Goal: Information Seeking & Learning: Get advice/opinions

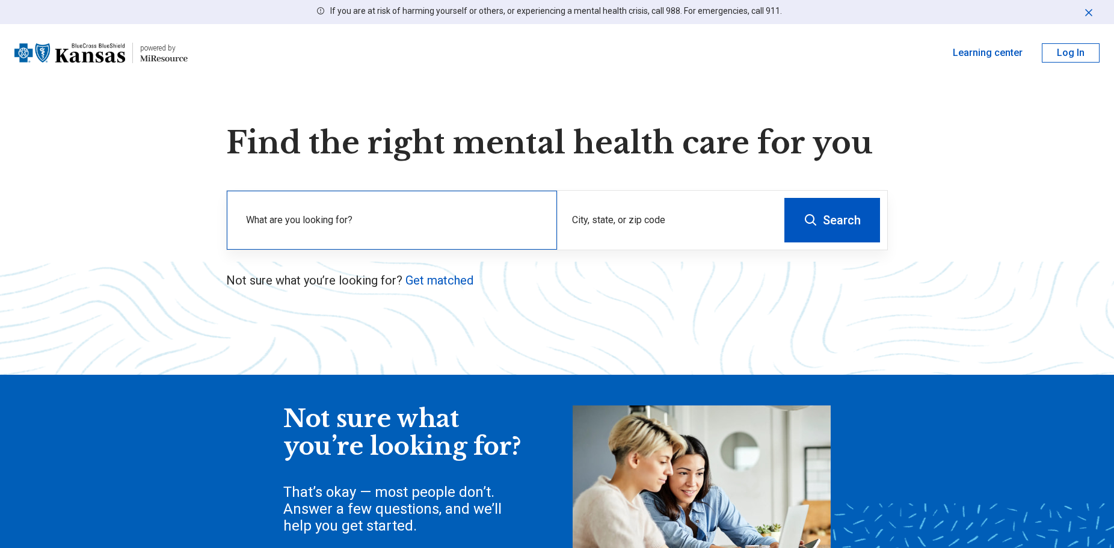
click at [372, 215] on label "What are you looking for?" at bounding box center [394, 220] width 297 height 14
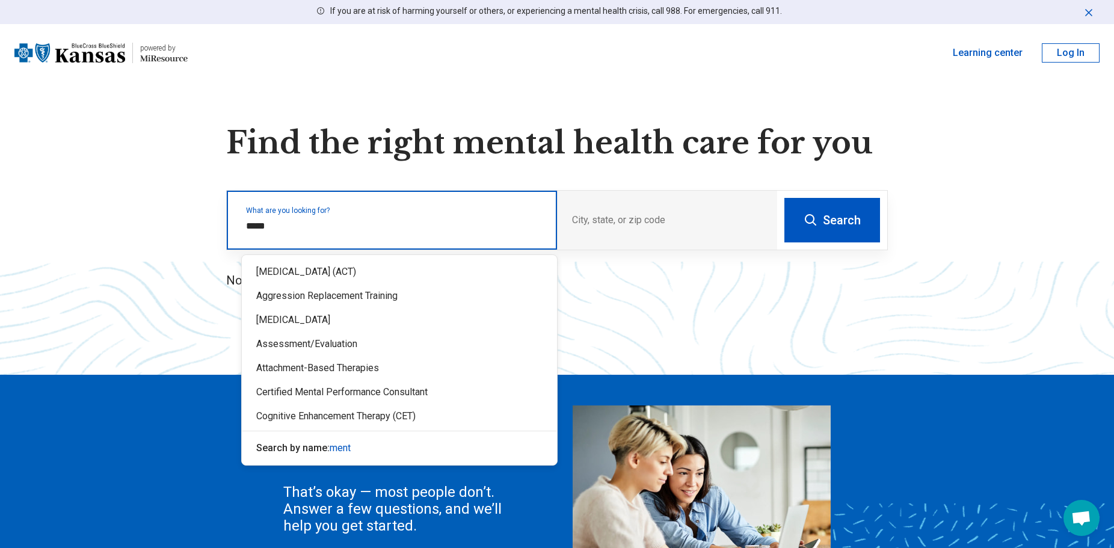
type input "******"
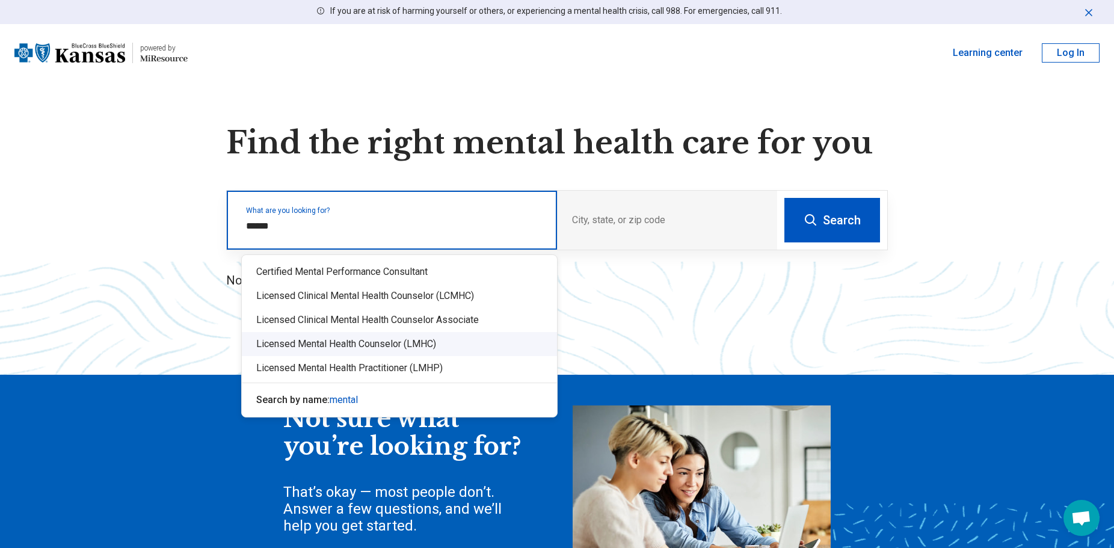
click at [294, 347] on div "Licensed Mental Health Counselor (LMHC)" at bounding box center [399, 344] width 315 height 24
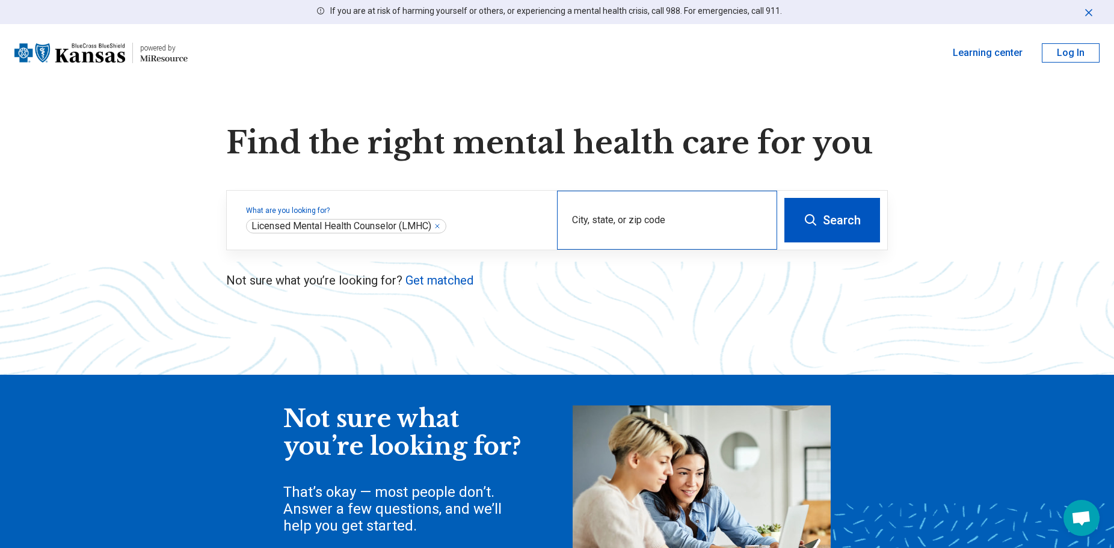
click at [595, 221] on div "City, state, or zip code" at bounding box center [667, 220] width 220 height 59
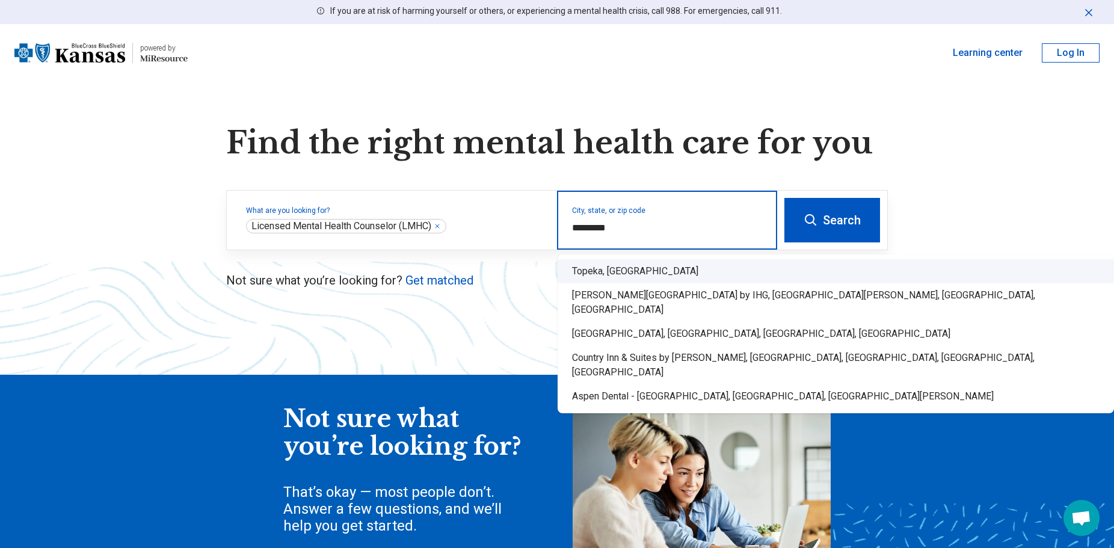
click at [600, 262] on div "Topeka, KS" at bounding box center [836, 271] width 556 height 24
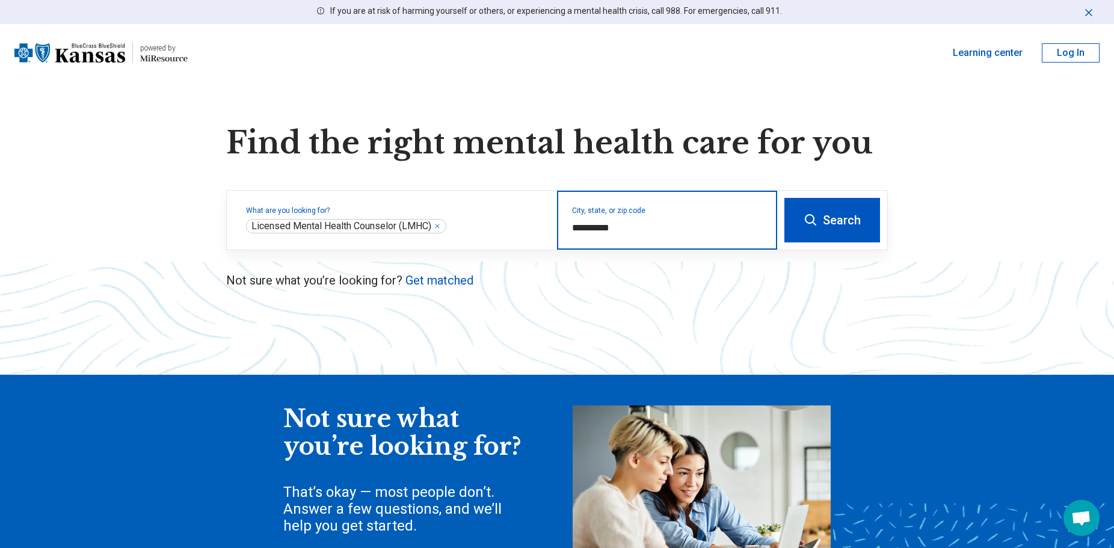
type input "**********"
click at [810, 216] on icon at bounding box center [811, 220] width 14 height 14
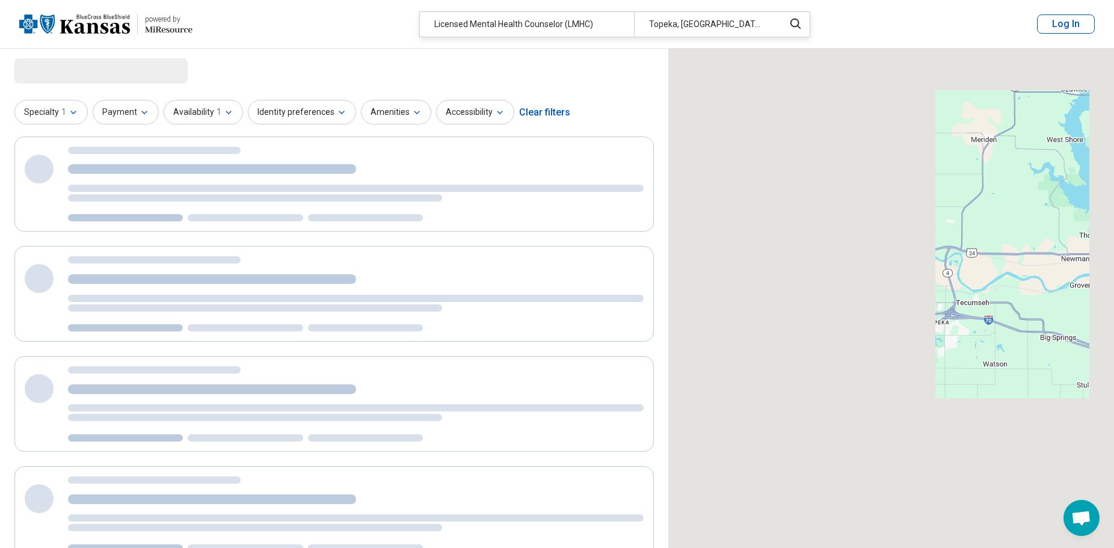
select select "***"
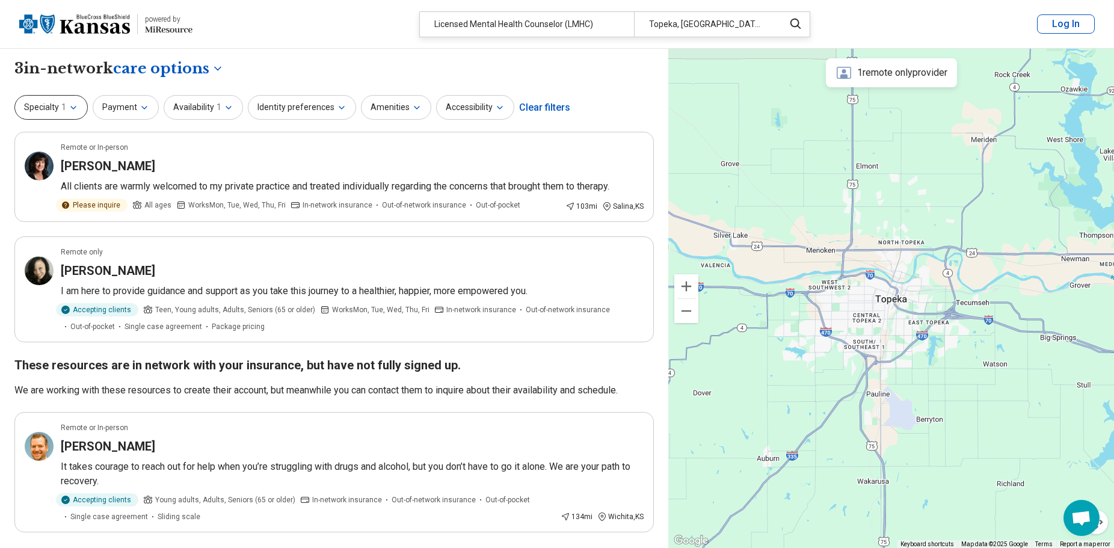
click at [74, 110] on icon "button" at bounding box center [74, 108] width 10 height 10
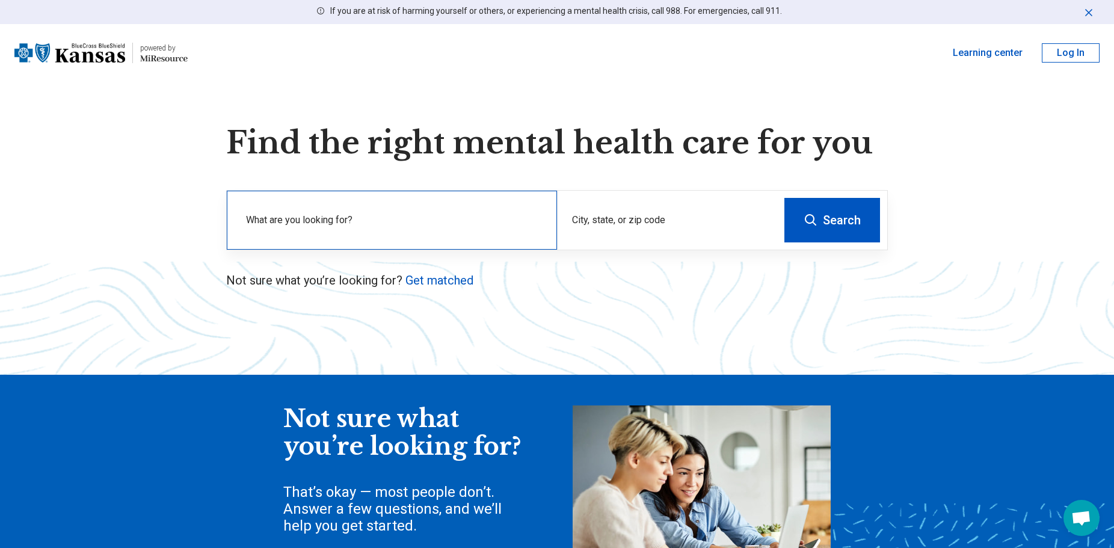
click at [271, 210] on div "What are you looking for?" at bounding box center [392, 220] width 330 height 59
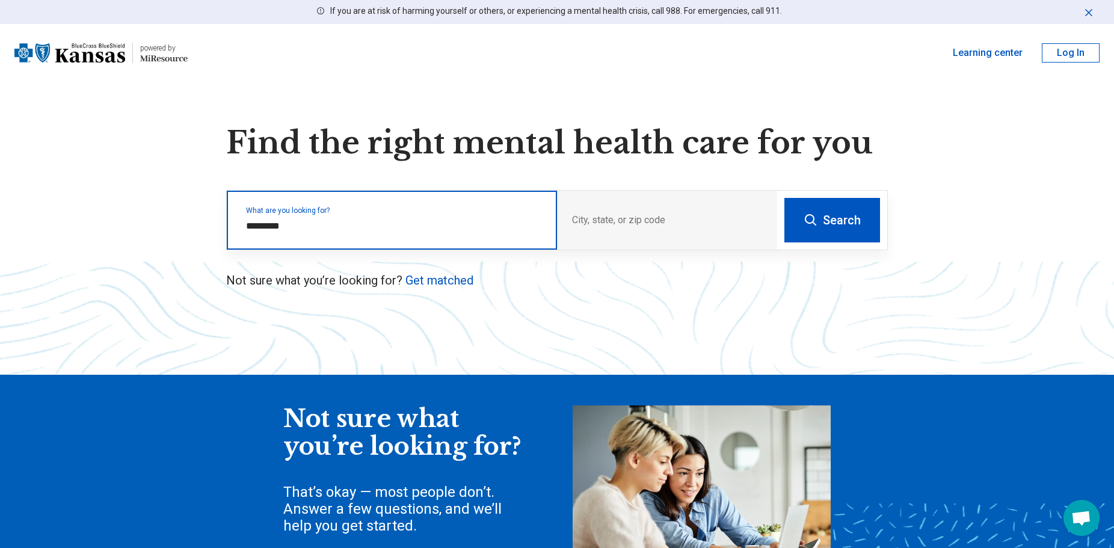
drag, startPoint x: 265, startPoint y: 226, endPoint x: 241, endPoint y: 226, distance: 24.1
click at [241, 226] on div "What are you looking for? *********" at bounding box center [392, 220] width 330 height 59
click at [248, 221] on input "*********" at bounding box center [394, 226] width 297 height 14
click at [283, 219] on input "**********" at bounding box center [394, 226] width 297 height 14
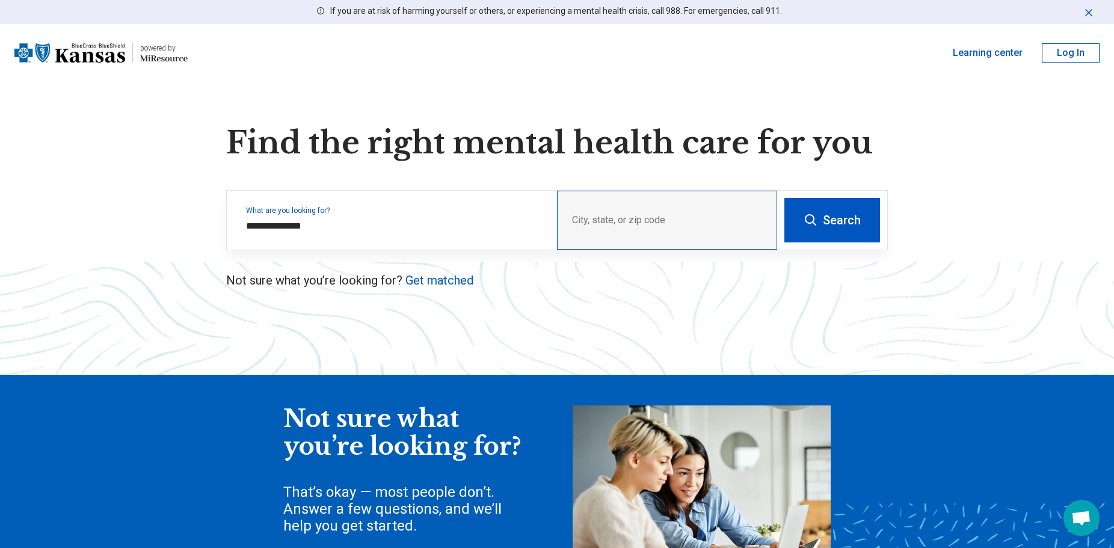
click at [614, 217] on div "City, state, or zip code" at bounding box center [667, 220] width 220 height 59
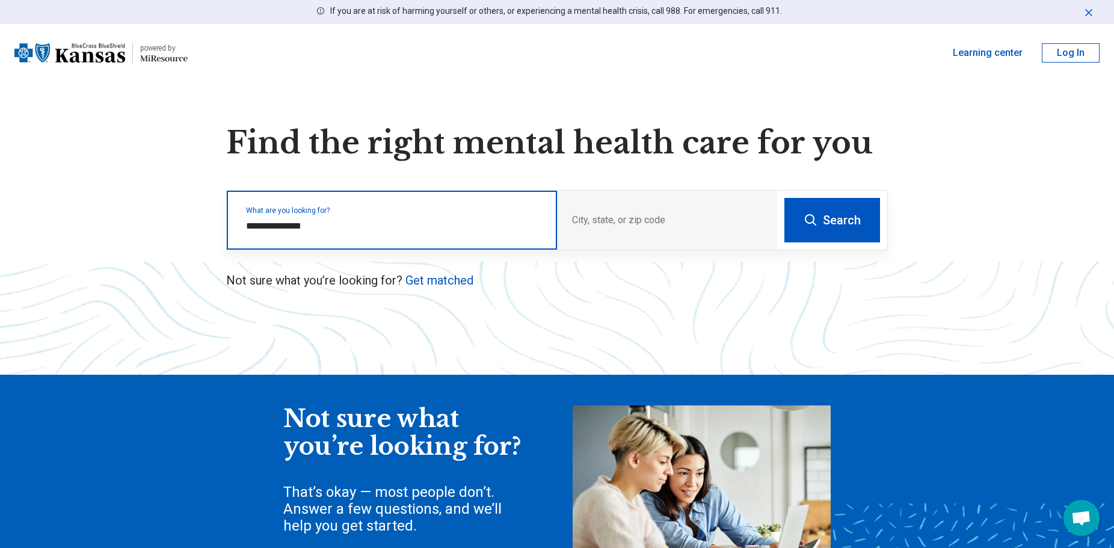
click at [416, 230] on input "**********" at bounding box center [394, 226] width 297 height 14
click at [425, 224] on input "**********" at bounding box center [394, 226] width 297 height 14
click at [437, 230] on input "**********" at bounding box center [394, 226] width 297 height 14
drag, startPoint x: 349, startPoint y: 230, endPoint x: 145, endPoint y: 227, distance: 203.9
click at [153, 228] on div "**********" at bounding box center [557, 389] width 1114 height 528
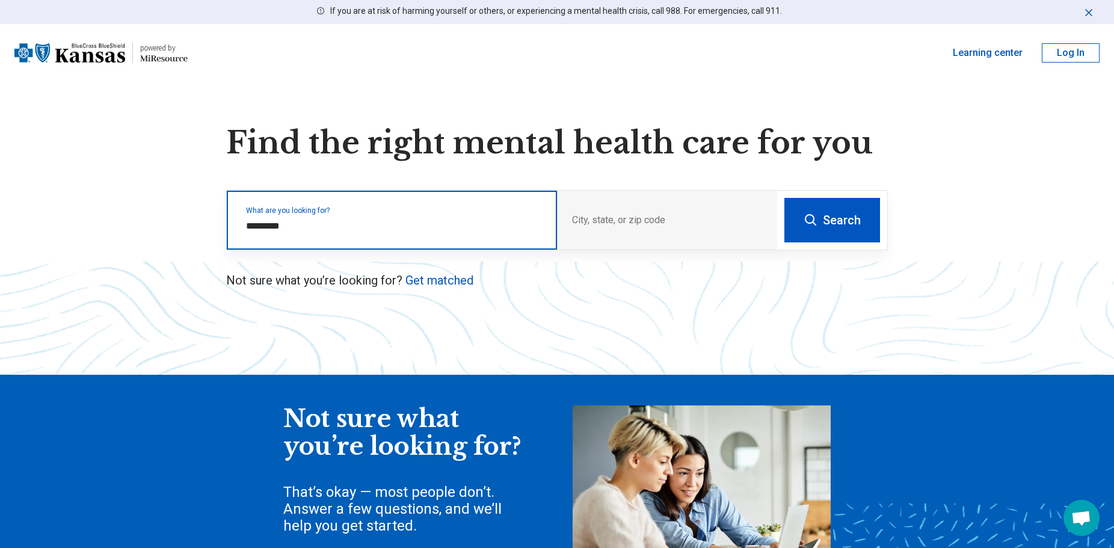
drag, startPoint x: 303, startPoint y: 228, endPoint x: 232, endPoint y: 234, distance: 71.2
click at [235, 238] on div "What are you looking for? *********" at bounding box center [392, 220] width 330 height 59
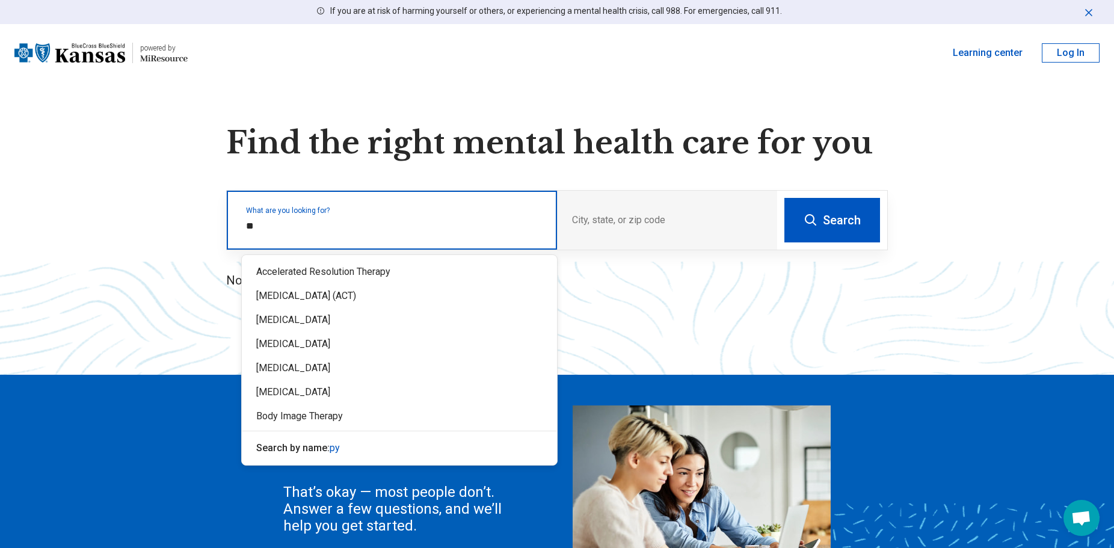
type input "*"
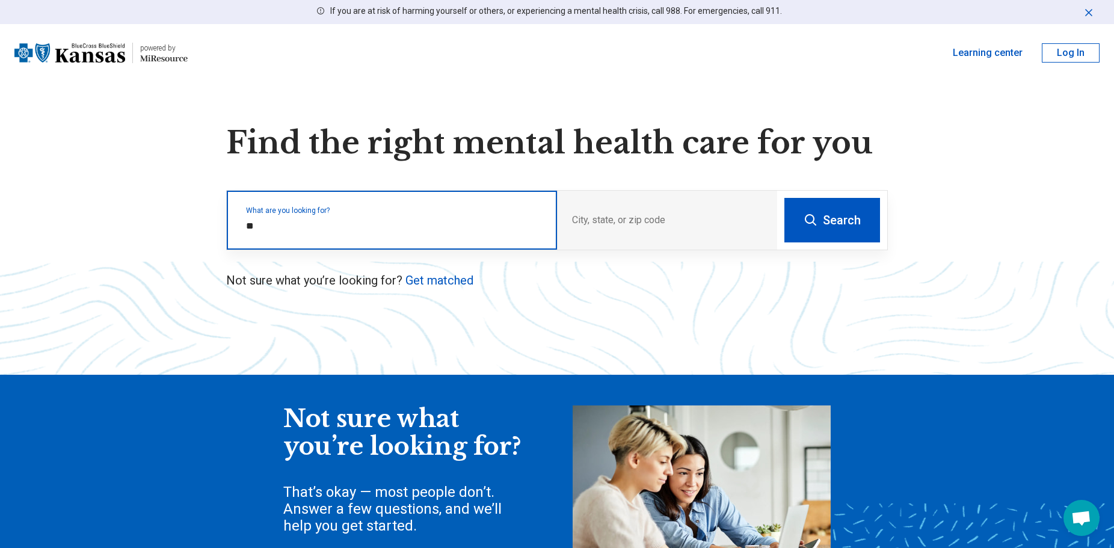
type input "***"
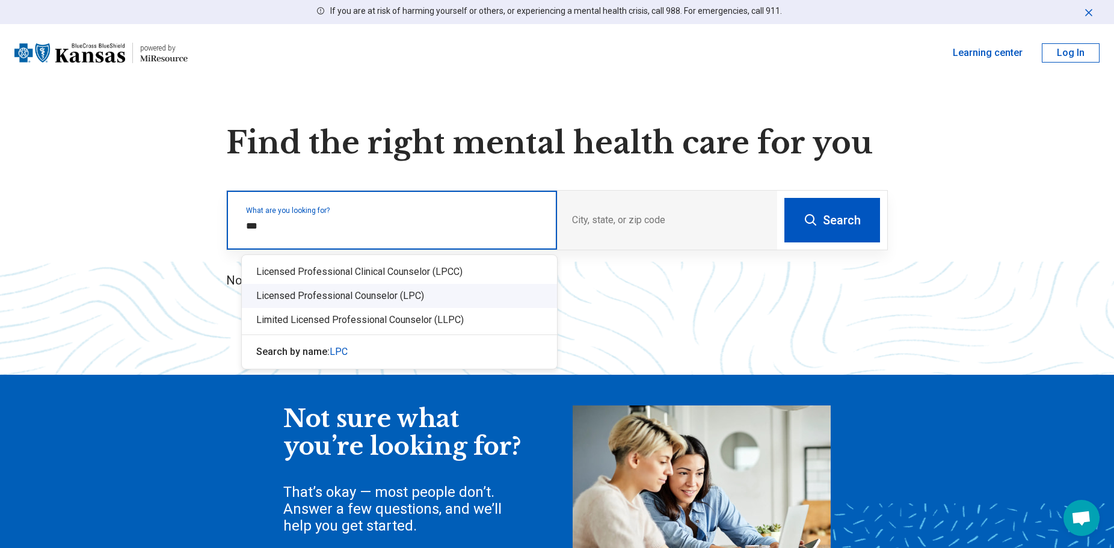
click at [296, 304] on div "Licensed Professional Counselor (LPC)" at bounding box center [399, 296] width 315 height 24
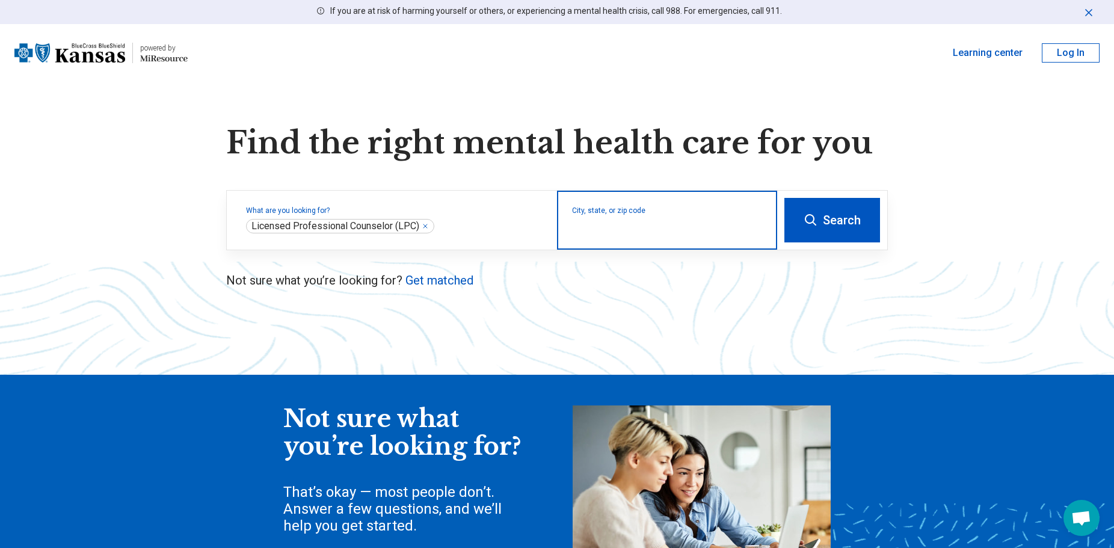
click at [618, 232] on input "City, state, or zip code" at bounding box center [667, 228] width 191 height 14
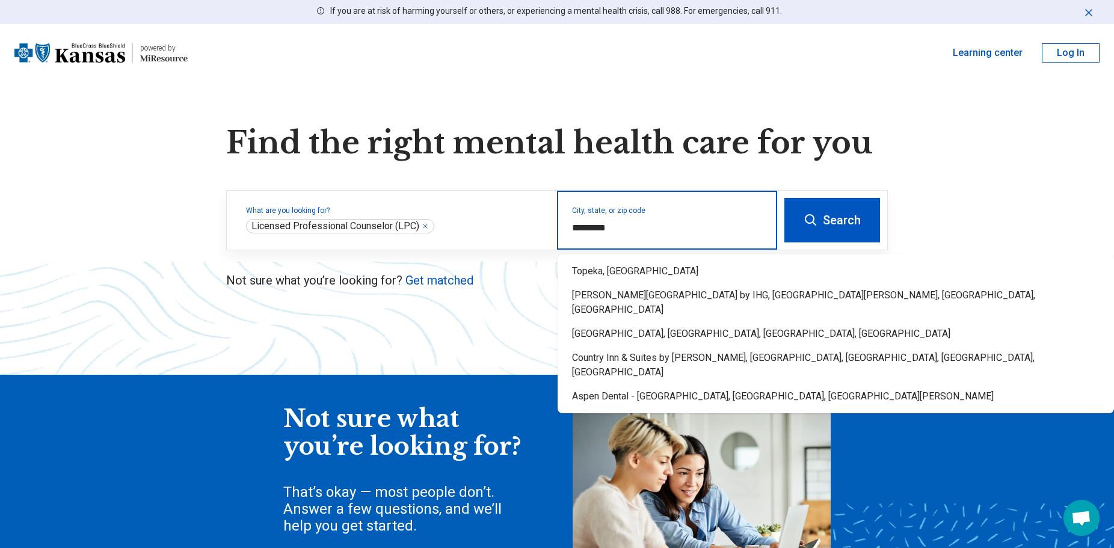
type input "*********"
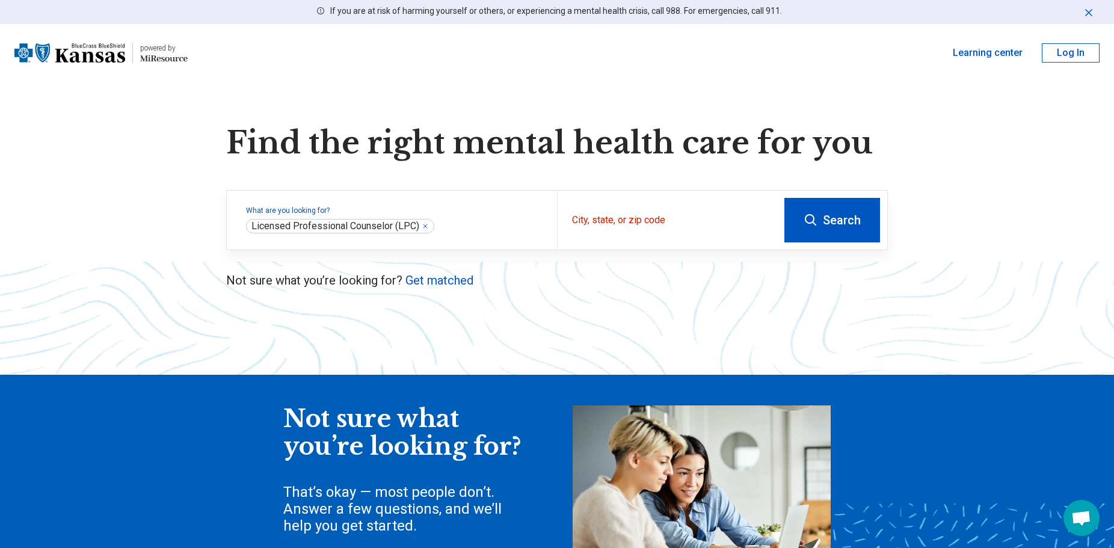
click at [852, 228] on button "Search" at bounding box center [832, 220] width 96 height 45
click at [650, 238] on div "City, state, or zip code" at bounding box center [667, 220] width 220 height 59
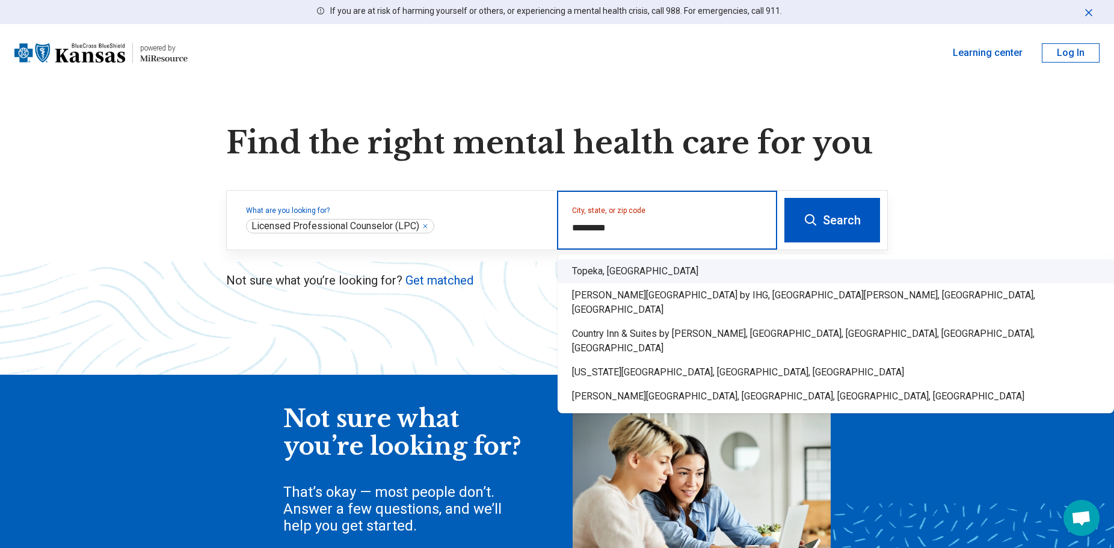
click at [628, 269] on div "Topeka, KS" at bounding box center [836, 271] width 556 height 24
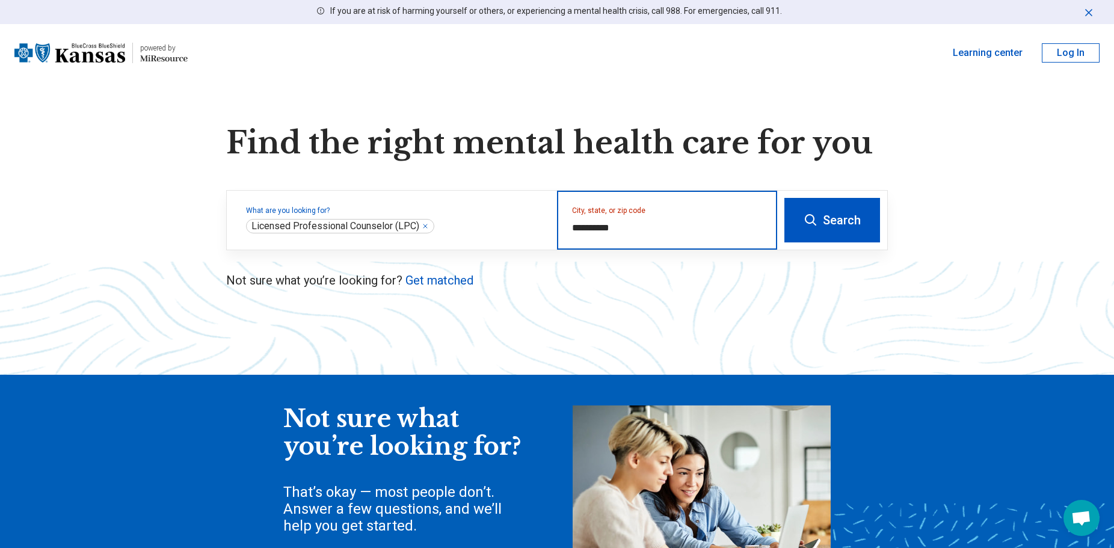
type input "**********"
click at [848, 236] on button "Search" at bounding box center [832, 220] width 96 height 45
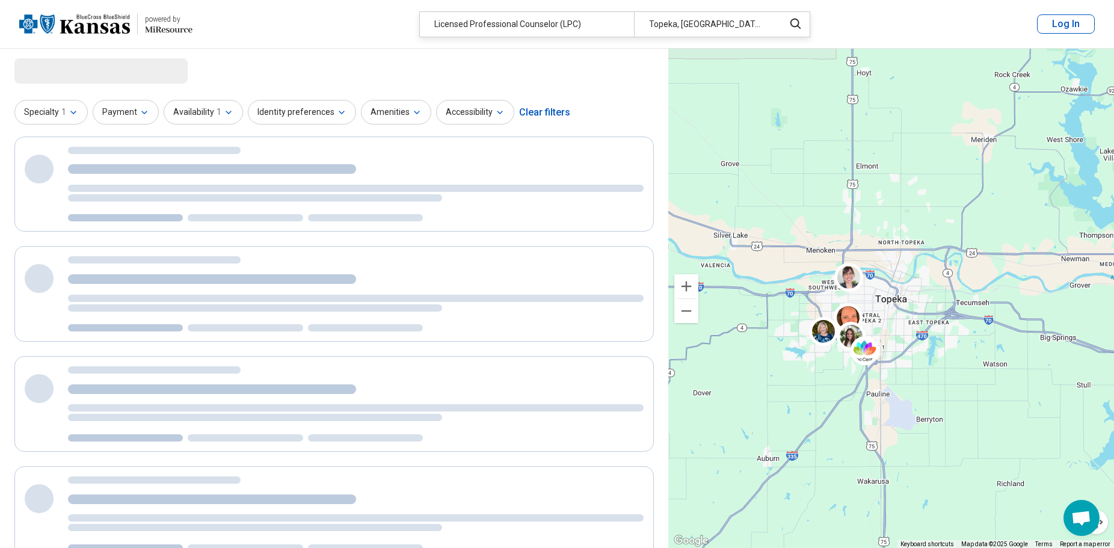
select select "***"
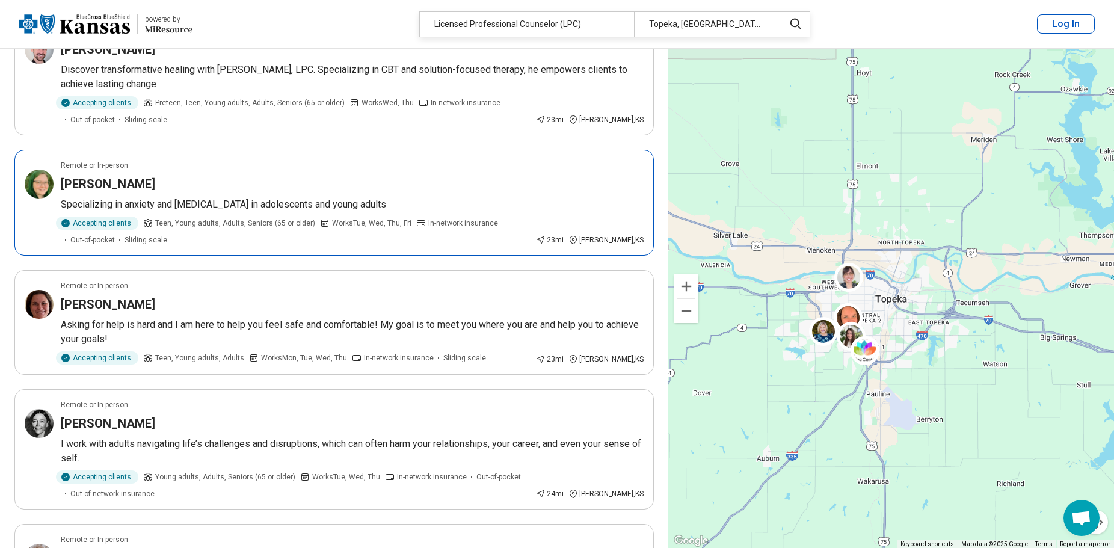
scroll to position [2105, 0]
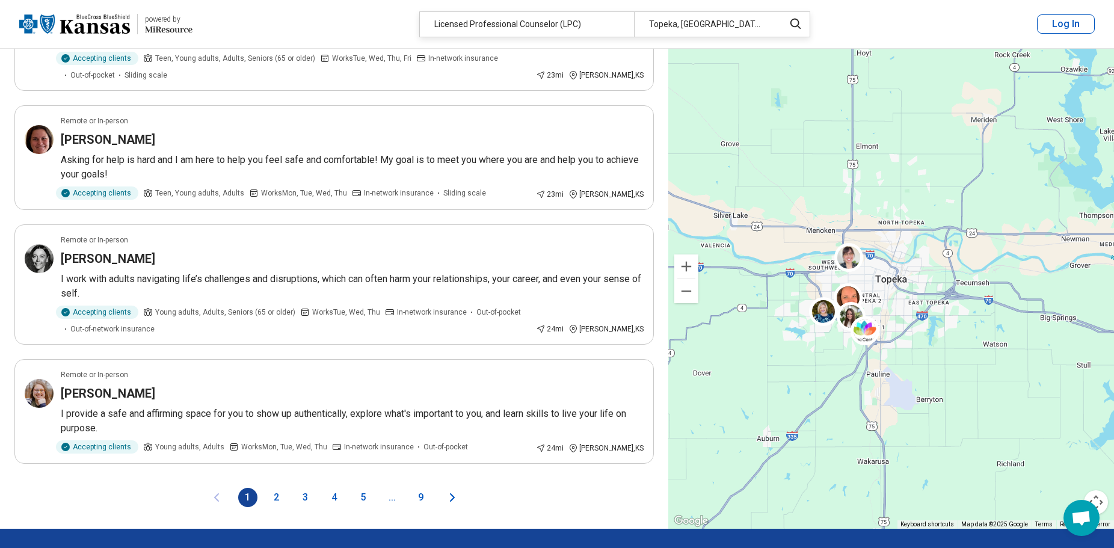
click at [278, 488] on button "2" at bounding box center [276, 497] width 19 height 19
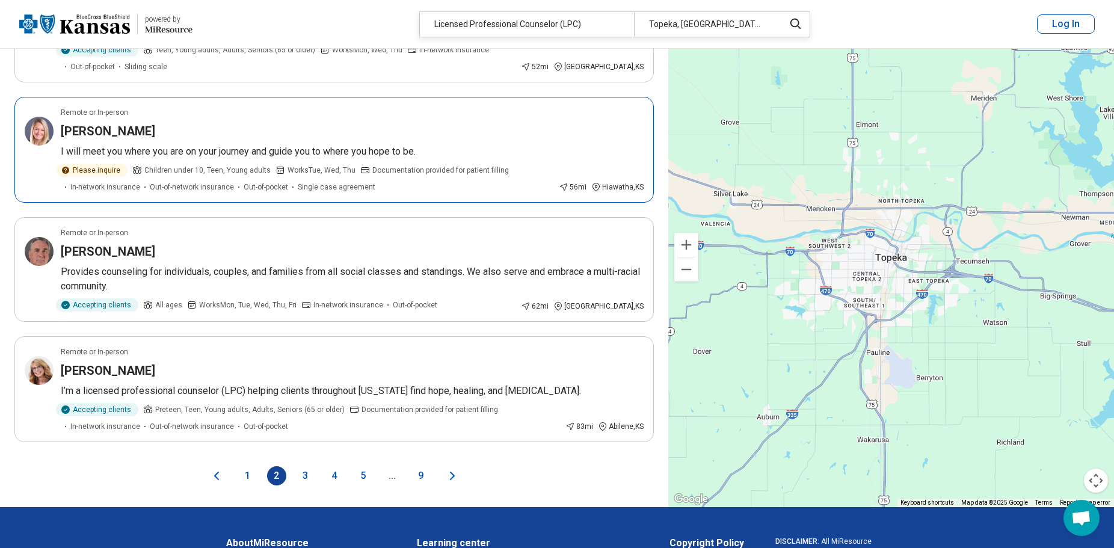
scroll to position [2165, 0]
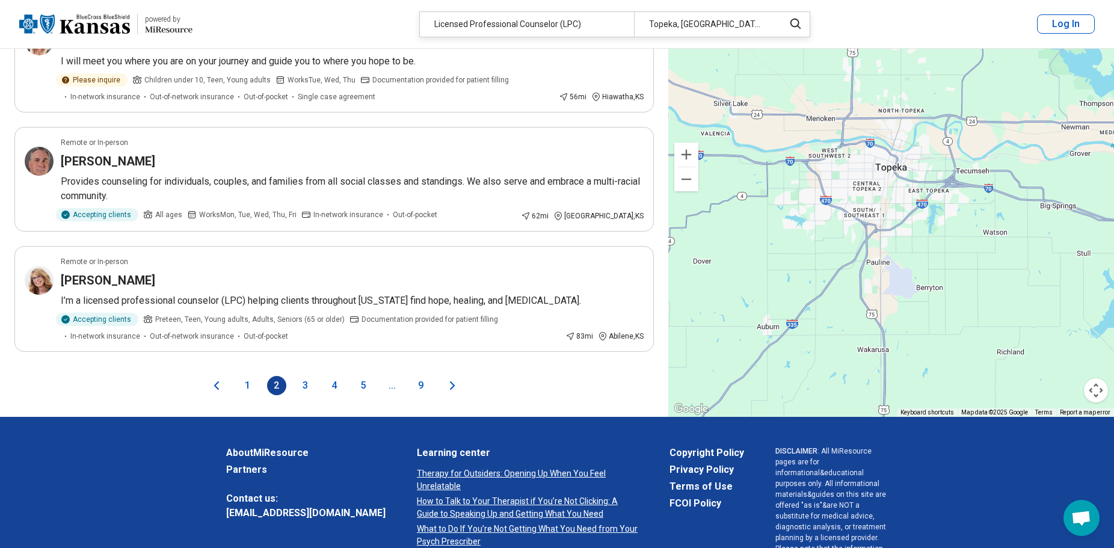
click at [307, 376] on button "3" at bounding box center [305, 385] width 19 height 19
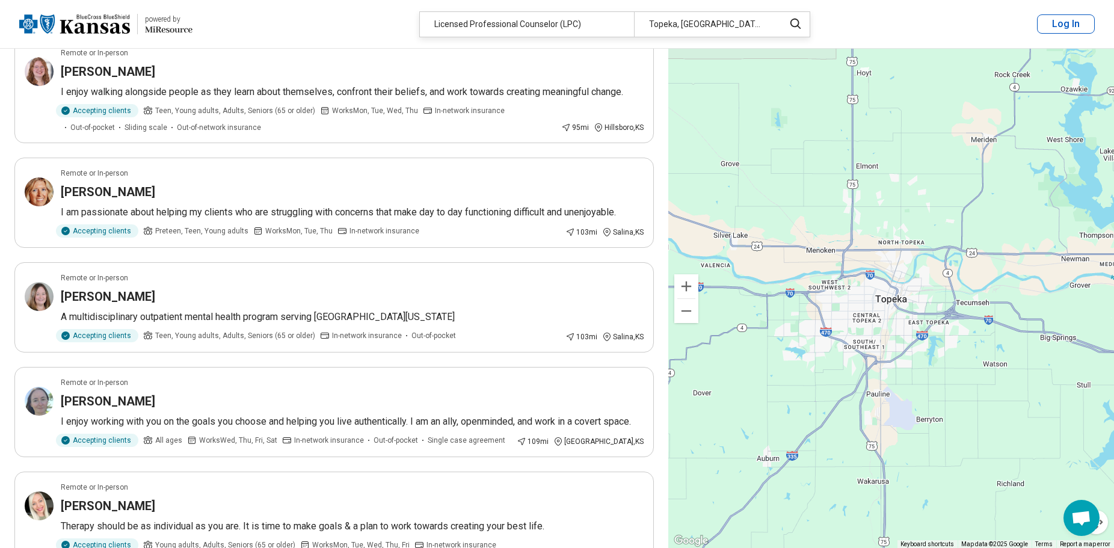
scroll to position [0, 0]
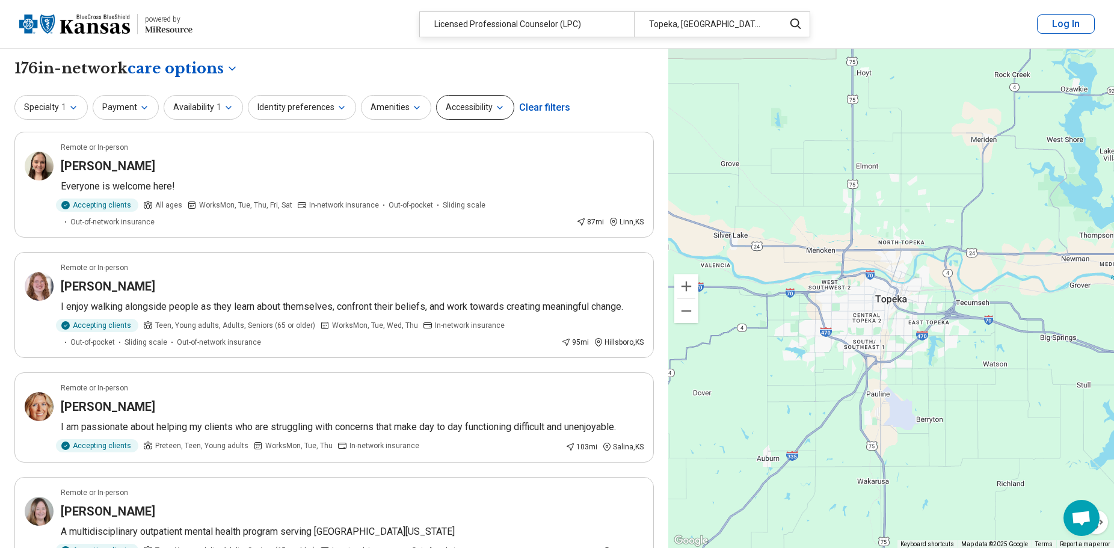
click at [479, 112] on button "Accessibility" at bounding box center [475, 107] width 78 height 25
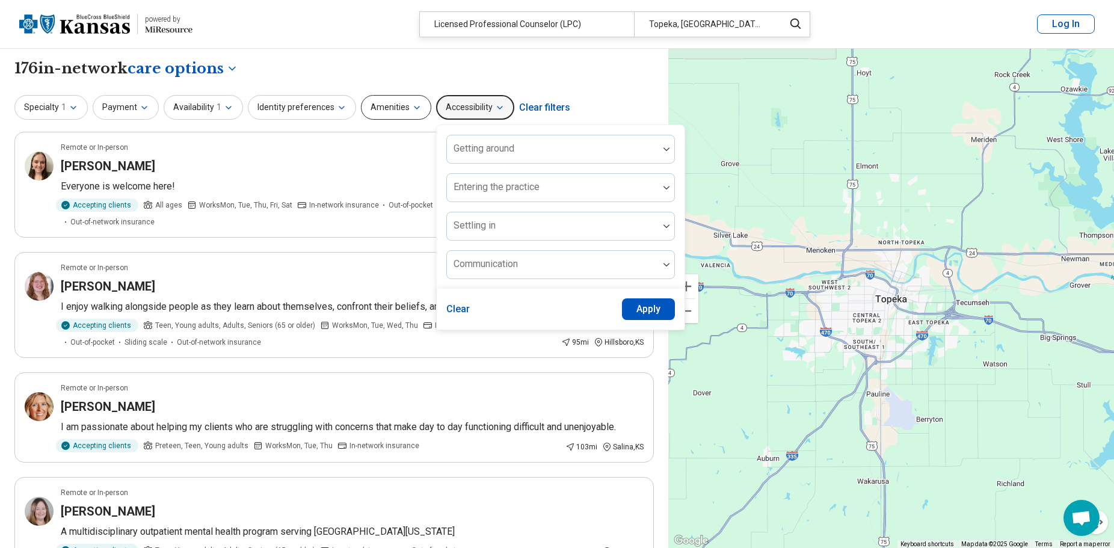
click at [412, 112] on icon "button" at bounding box center [417, 108] width 10 height 10
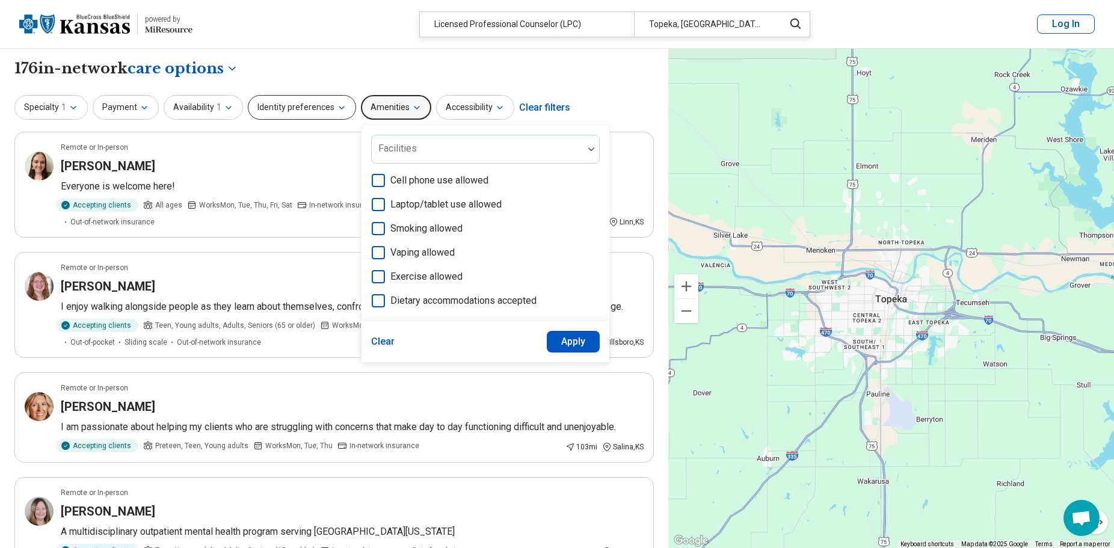
click at [328, 115] on button "Identity preferences" at bounding box center [302, 107] width 108 height 25
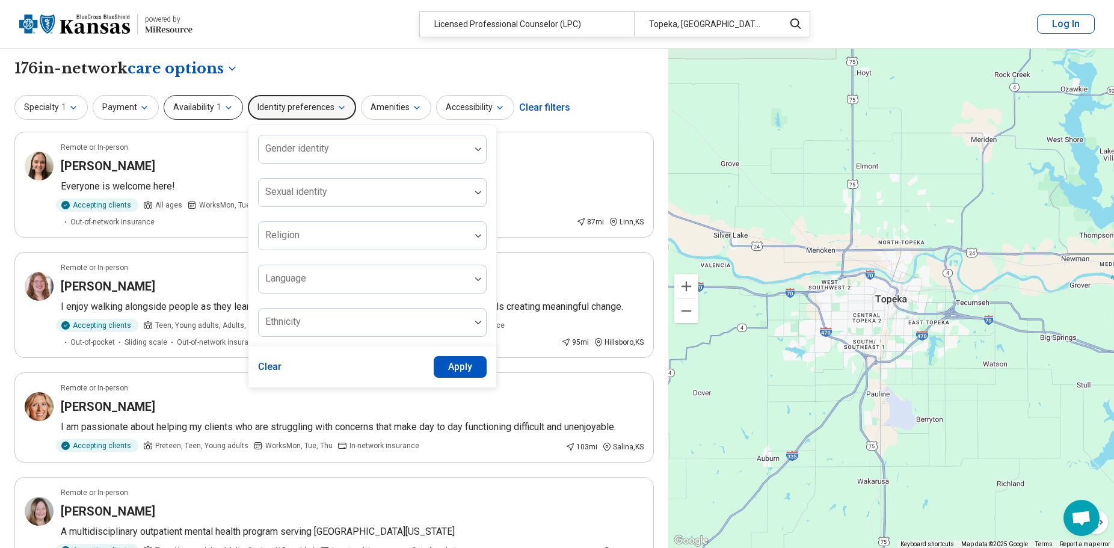
click at [232, 115] on button "Availability 1" at bounding box center [203, 107] width 79 height 25
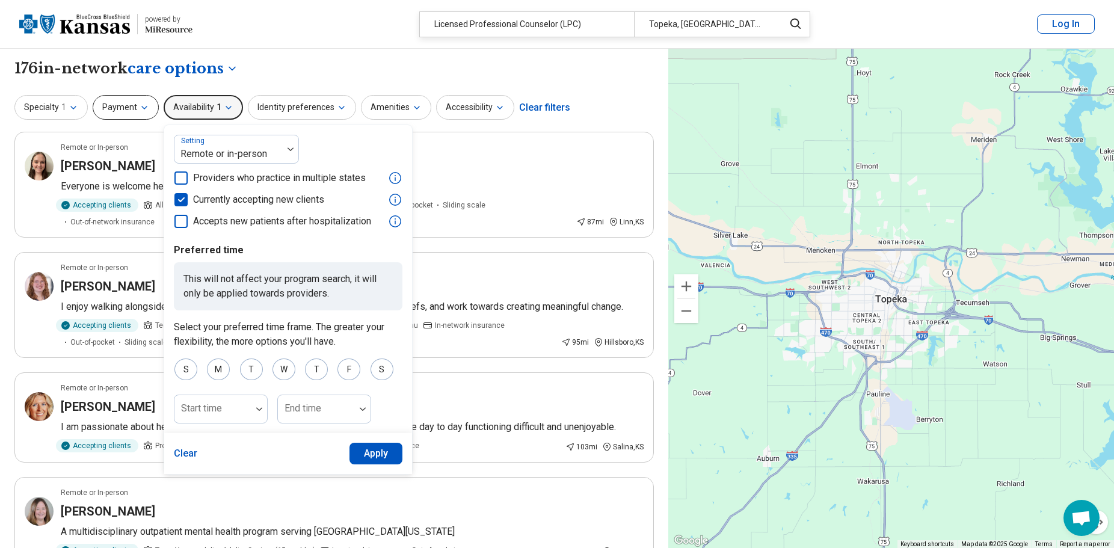
click at [133, 115] on button "Payment" at bounding box center [126, 107] width 66 height 25
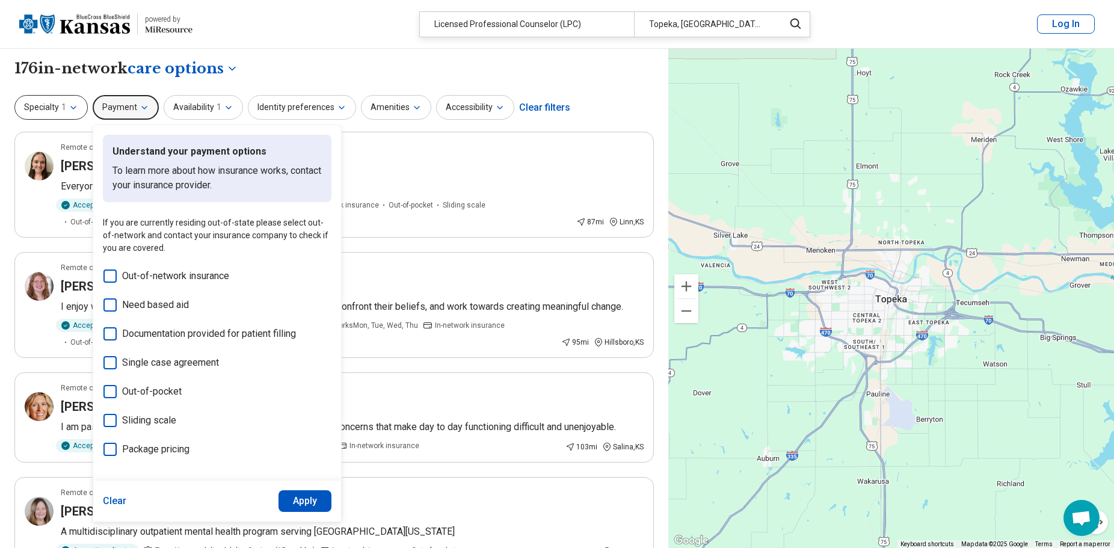
click at [79, 112] on button "Specialty 1" at bounding box center [50, 107] width 73 height 25
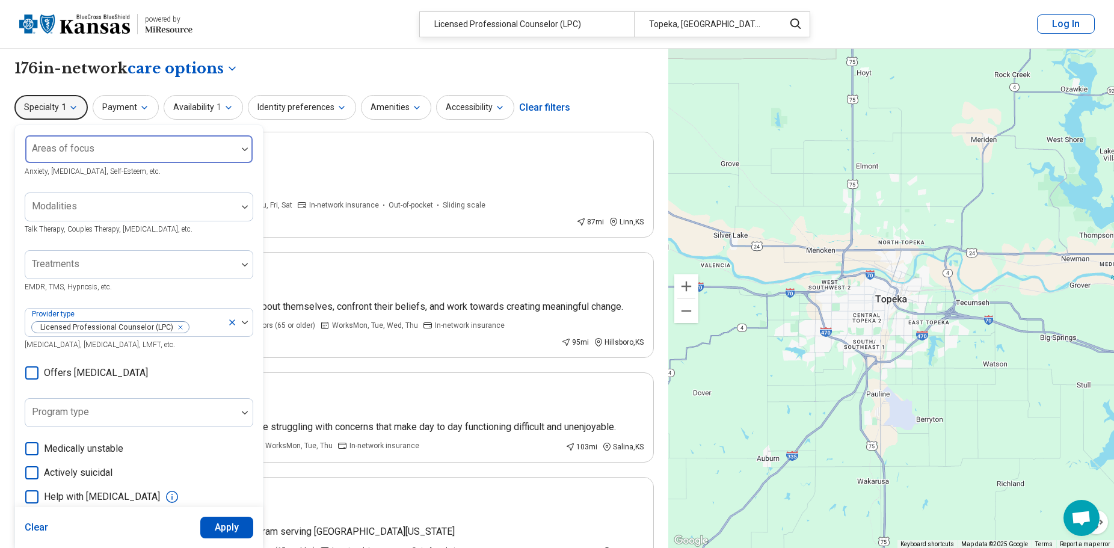
click at [90, 146] on div "Areas of focus" at bounding box center [139, 149] width 229 height 29
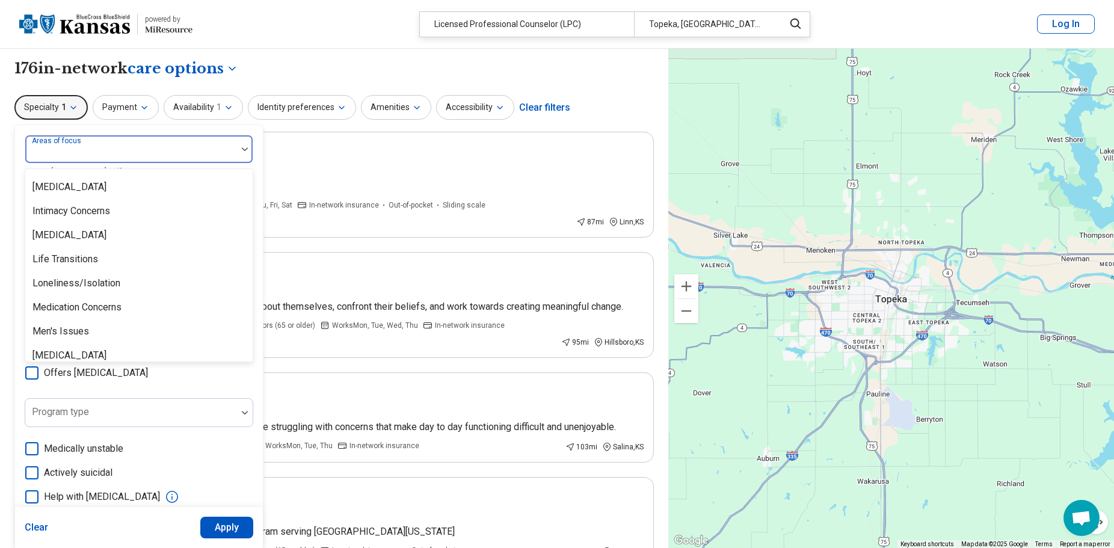
scroll to position [1203, 0]
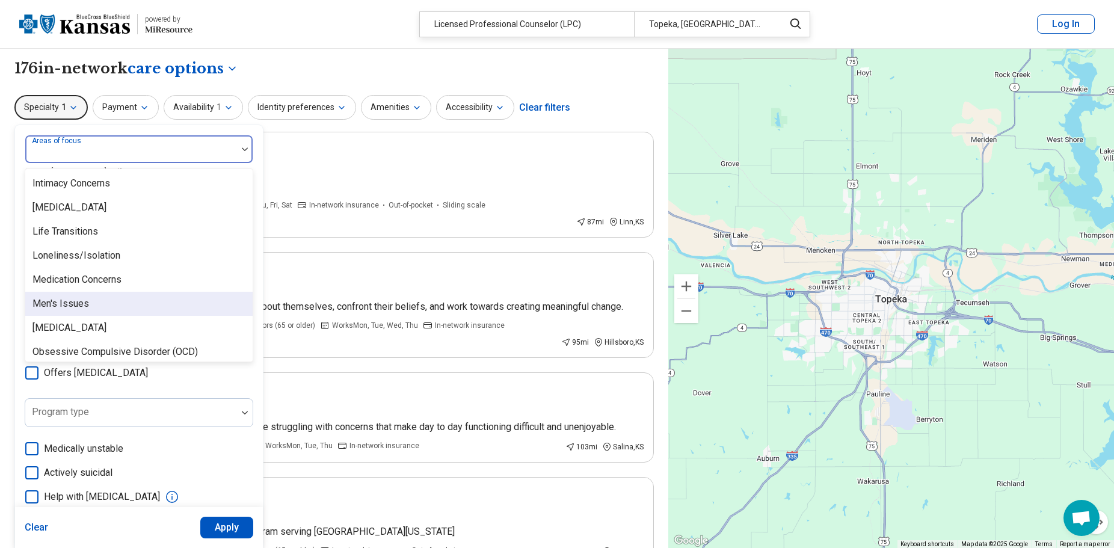
click at [70, 303] on div "Men's Issues" at bounding box center [60, 304] width 57 height 14
click at [75, 312] on div "Narcissistic Personality" at bounding box center [138, 304] width 227 height 24
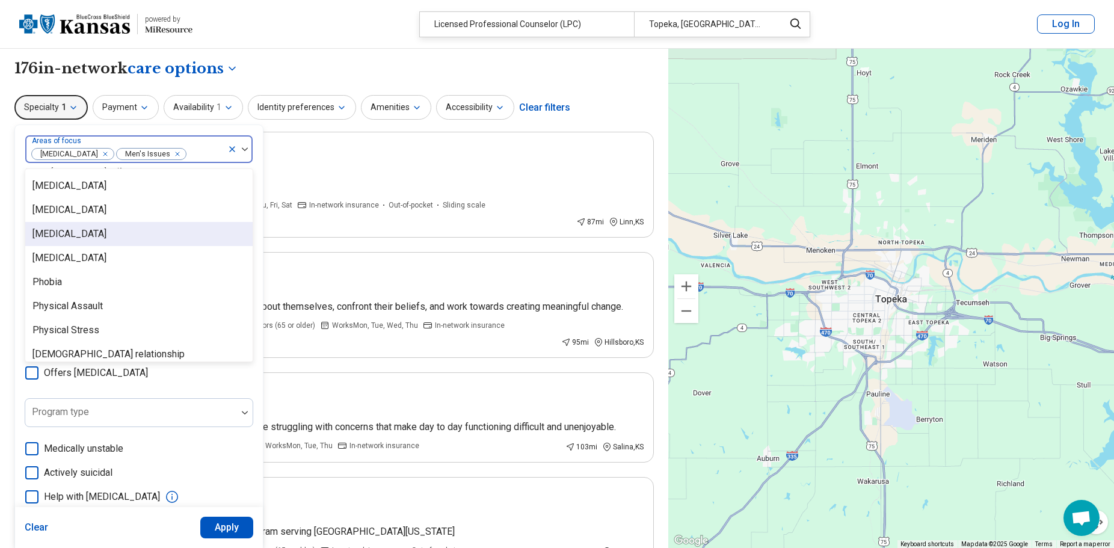
scroll to position [1564, 0]
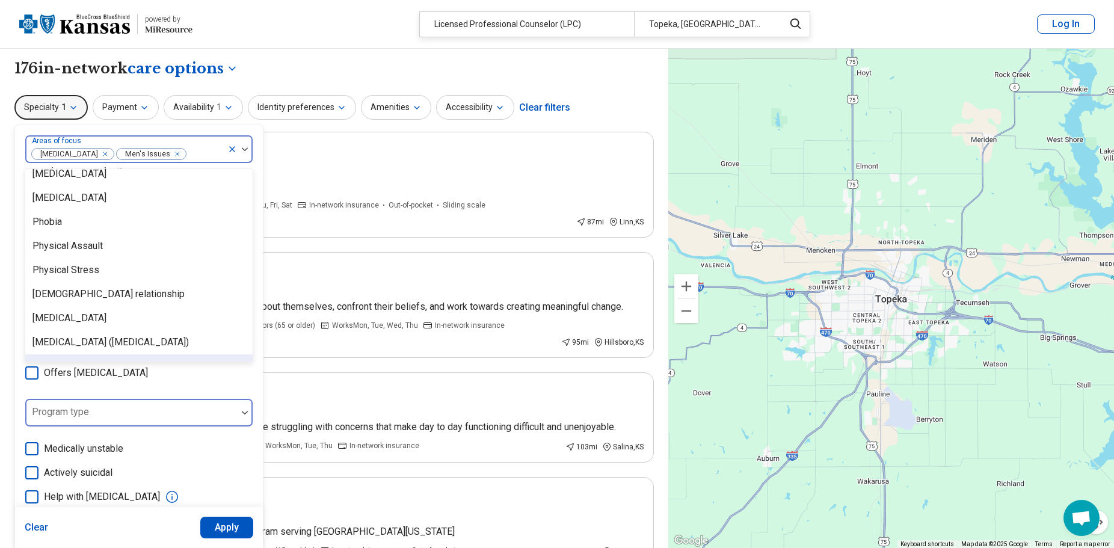
click at [222, 417] on div at bounding box center [131, 417] width 202 height 17
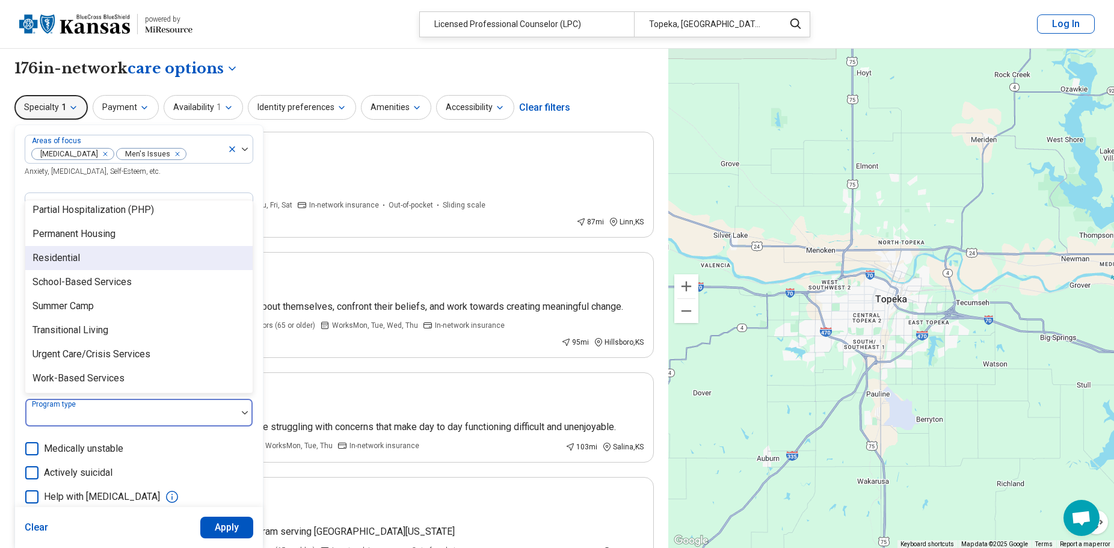
scroll to position [0, 0]
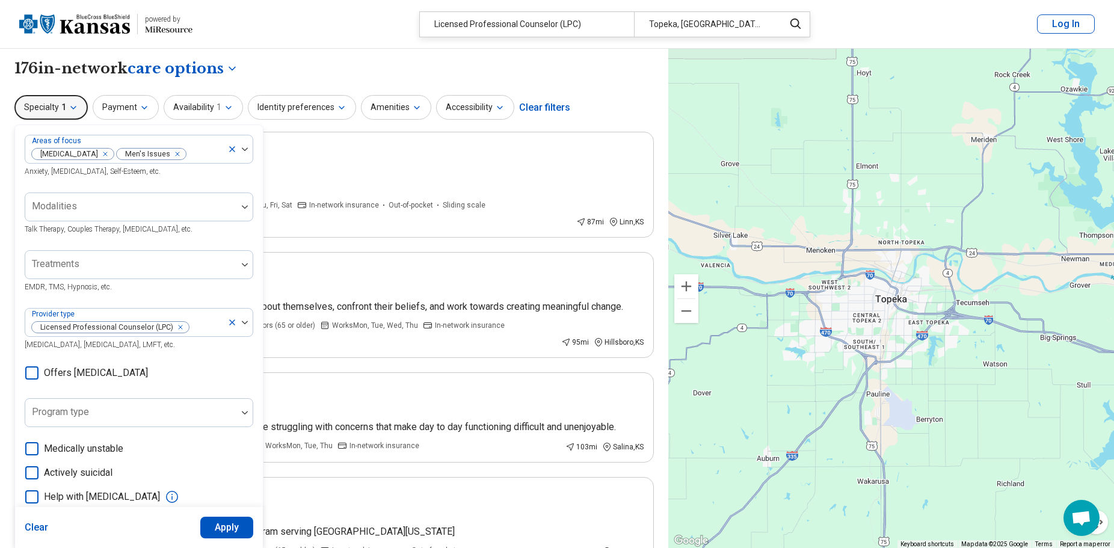
click at [250, 185] on div "Areas of focus Narcissistic Personality Men's Issues Anxiety, Depression, Self-…" at bounding box center [139, 370] width 229 height 470
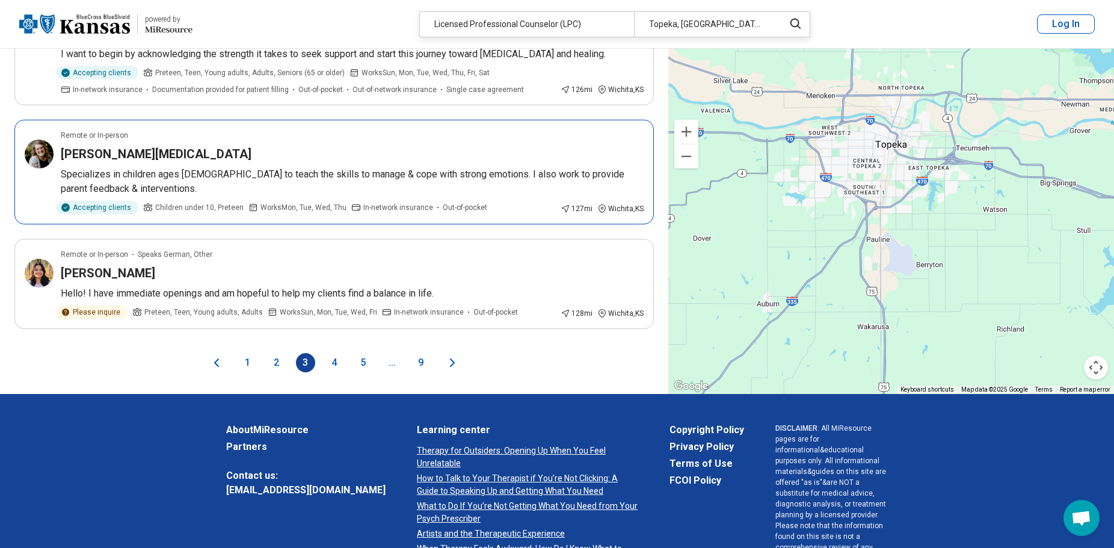
scroll to position [2105, 0]
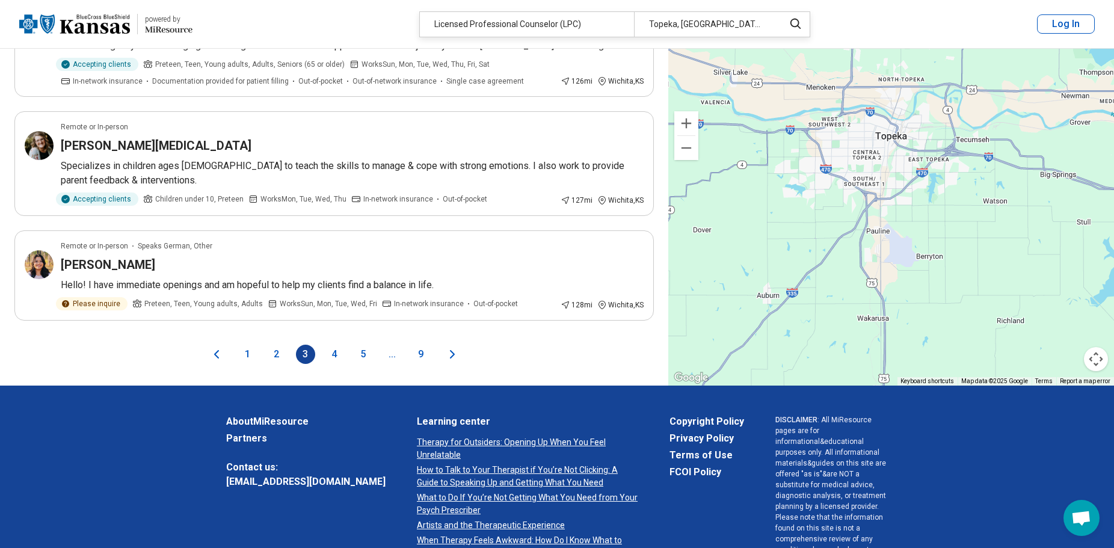
click at [366, 345] on button "5" at bounding box center [363, 354] width 19 height 19
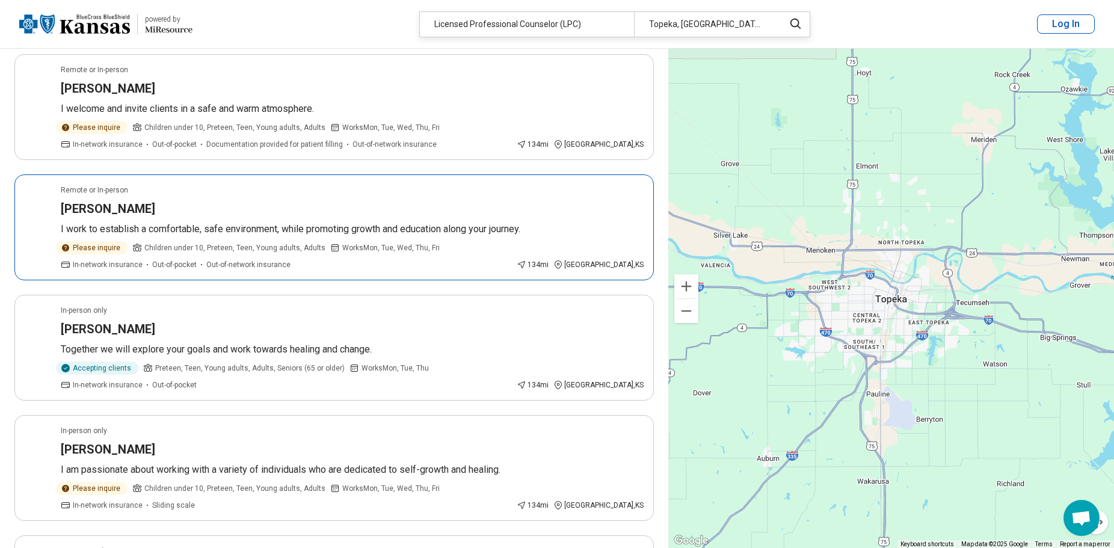
scroll to position [1925, 0]
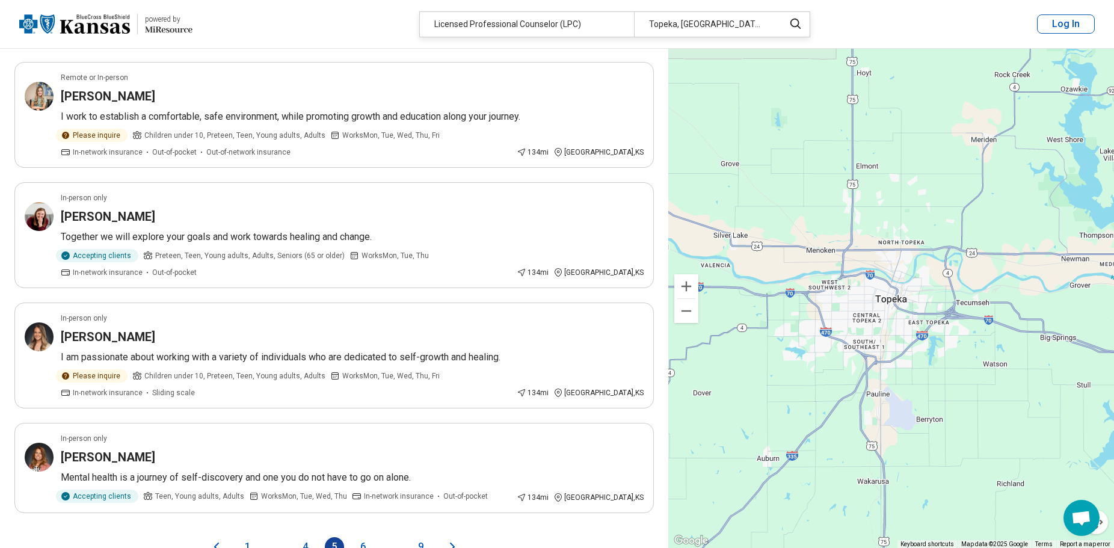
click at [362, 537] on button "6" at bounding box center [363, 546] width 19 height 19
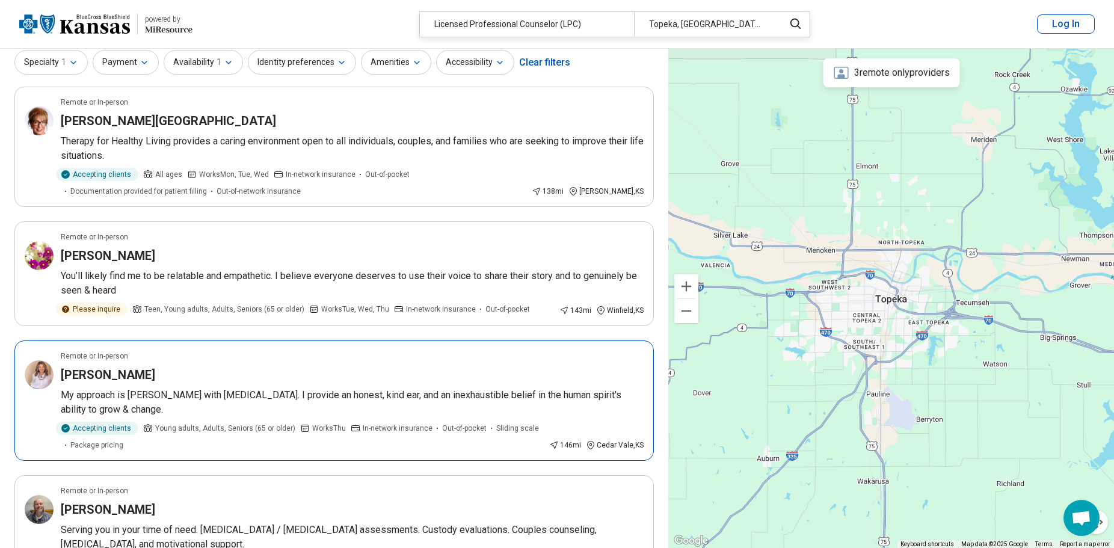
scroll to position [0, 0]
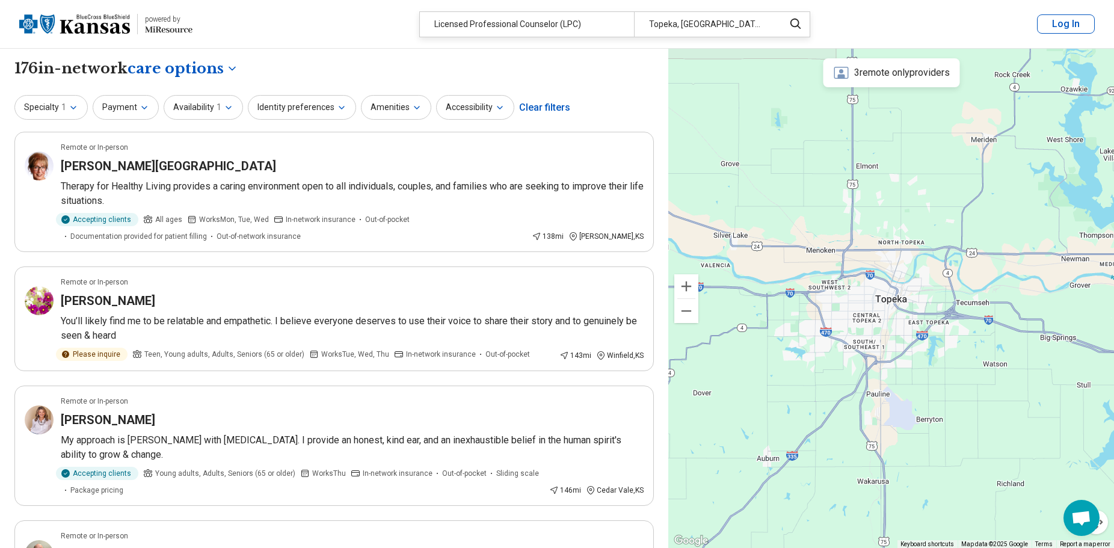
drag, startPoint x: 797, startPoint y: 28, endPoint x: 789, endPoint y: 47, distance: 20.2
click at [797, 28] on icon at bounding box center [795, 24] width 13 height 14
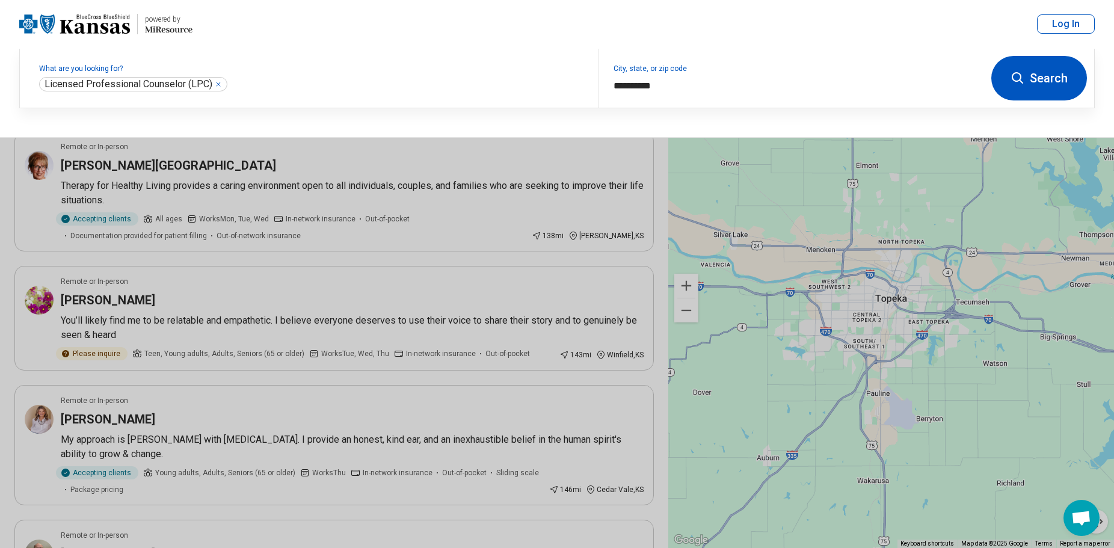
click at [1025, 88] on button "Search" at bounding box center [1039, 78] width 96 height 45
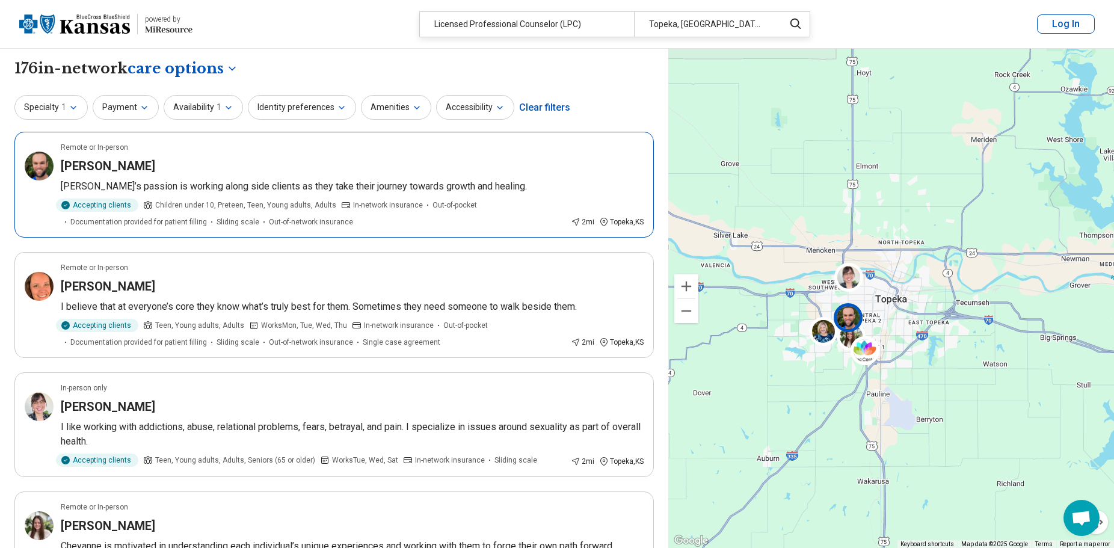
click at [122, 162] on h3 "Luke Buescher" at bounding box center [108, 166] width 94 height 17
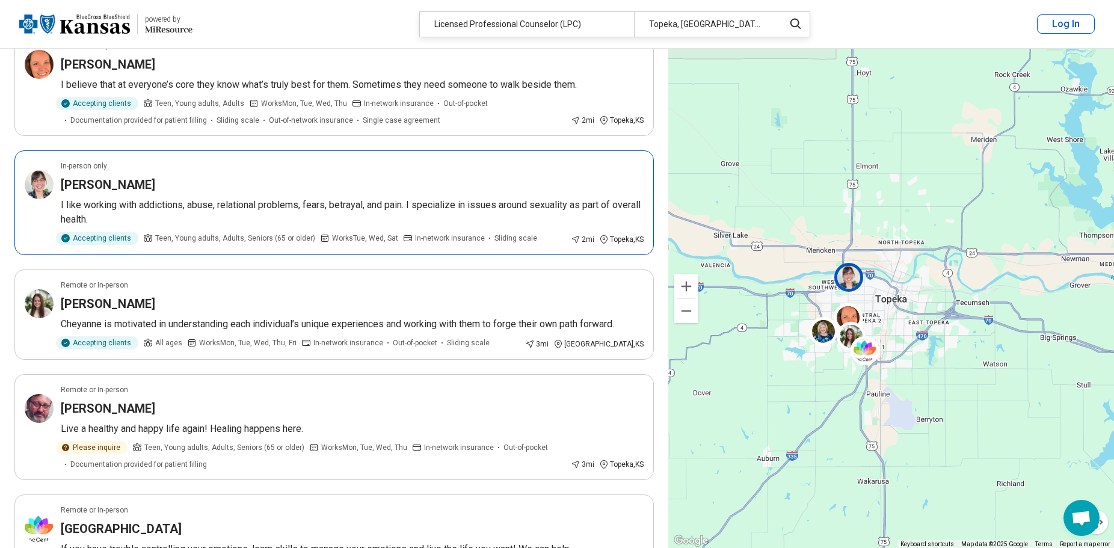
scroll to position [241, 0]
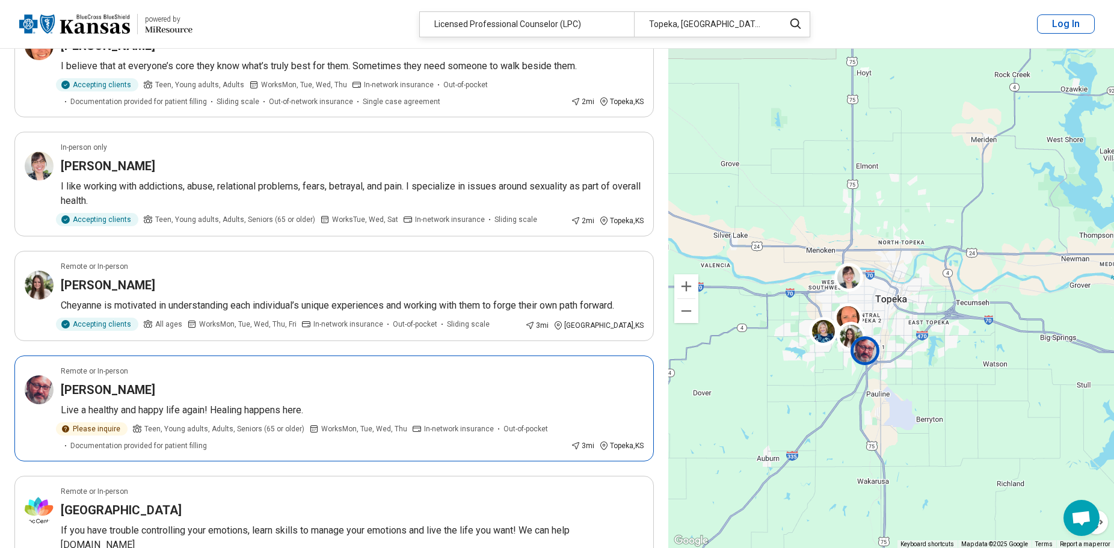
click at [130, 383] on h3 "Daniel Lassley" at bounding box center [108, 389] width 94 height 17
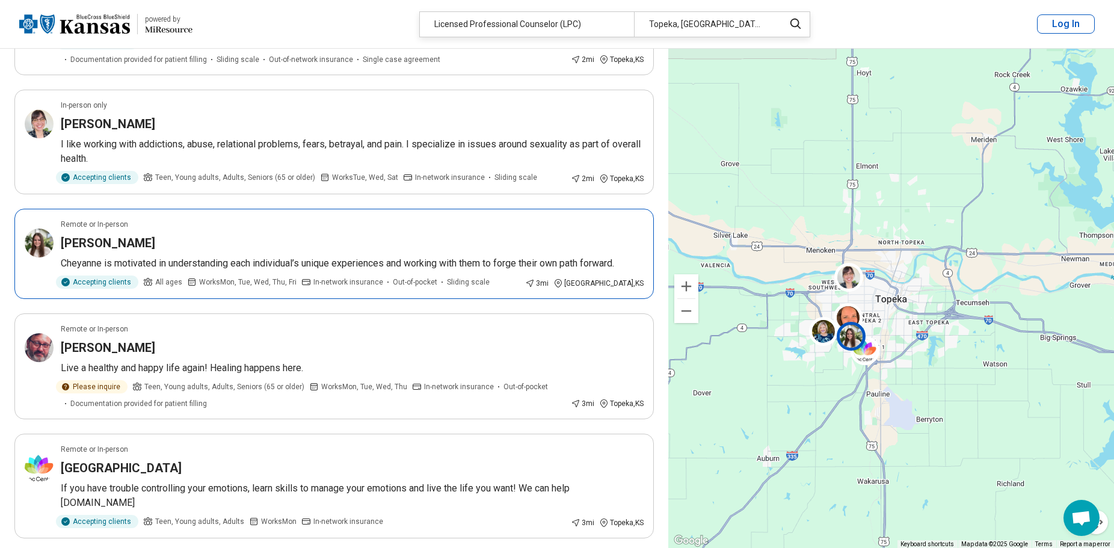
scroll to position [301, 0]
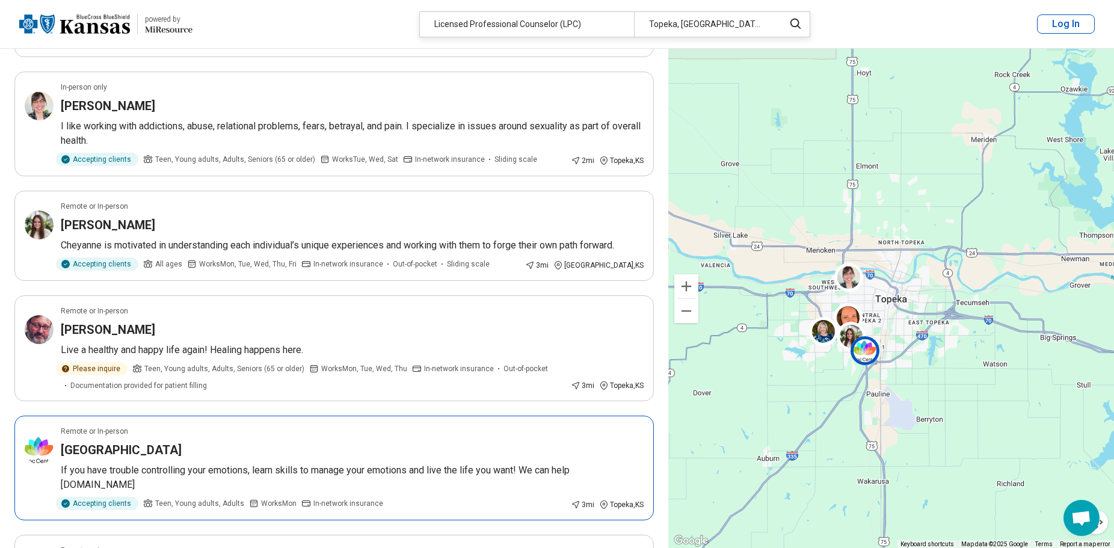
click at [309, 426] on div "Remote or In-person" at bounding box center [352, 431] width 583 height 11
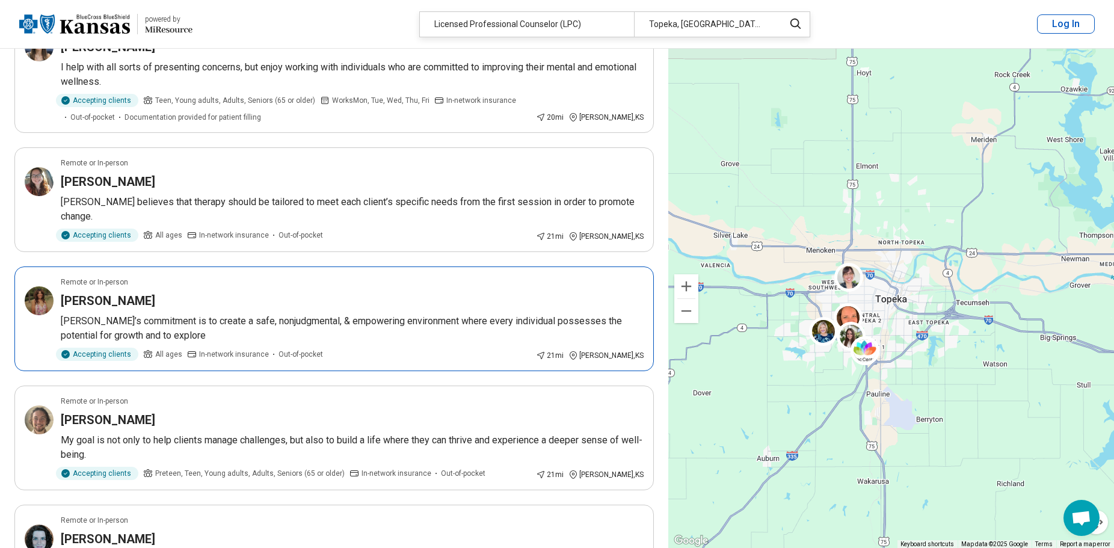
scroll to position [962, 0]
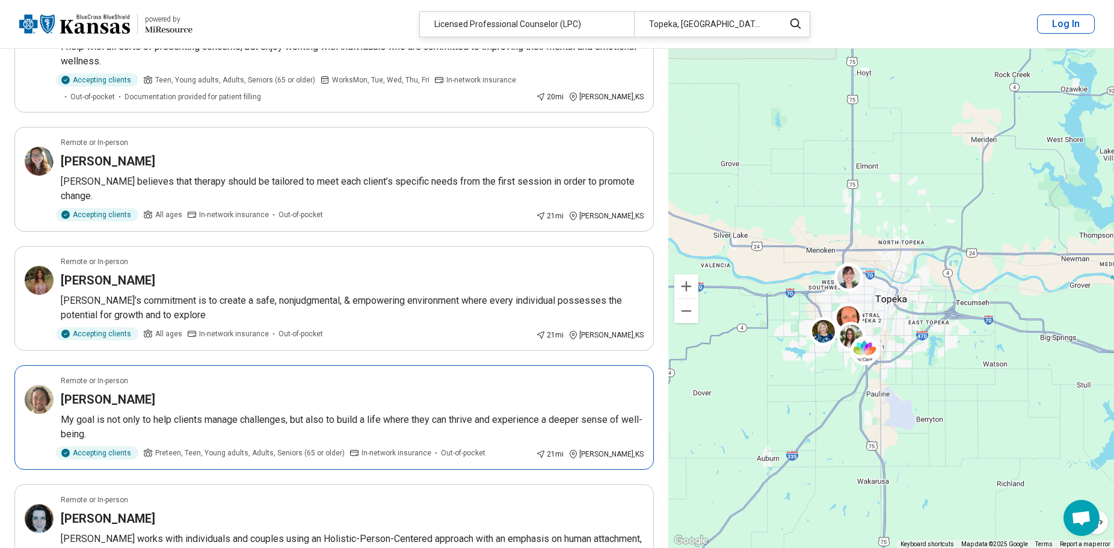
click at [258, 391] on div "Samuel Clark" at bounding box center [352, 399] width 583 height 17
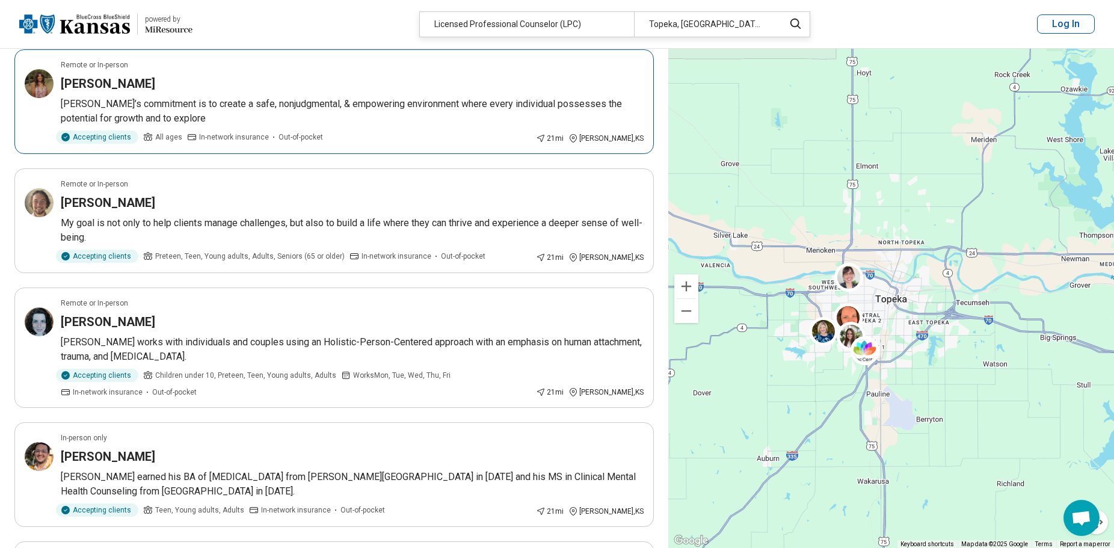
scroll to position [1203, 0]
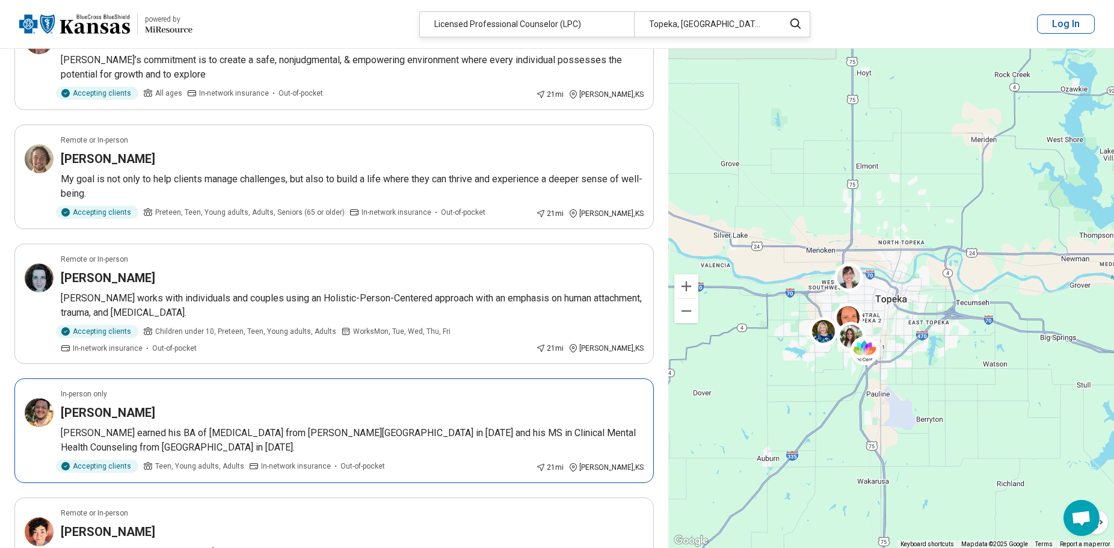
click at [243, 404] on div "Jacob Taken" at bounding box center [352, 412] width 583 height 17
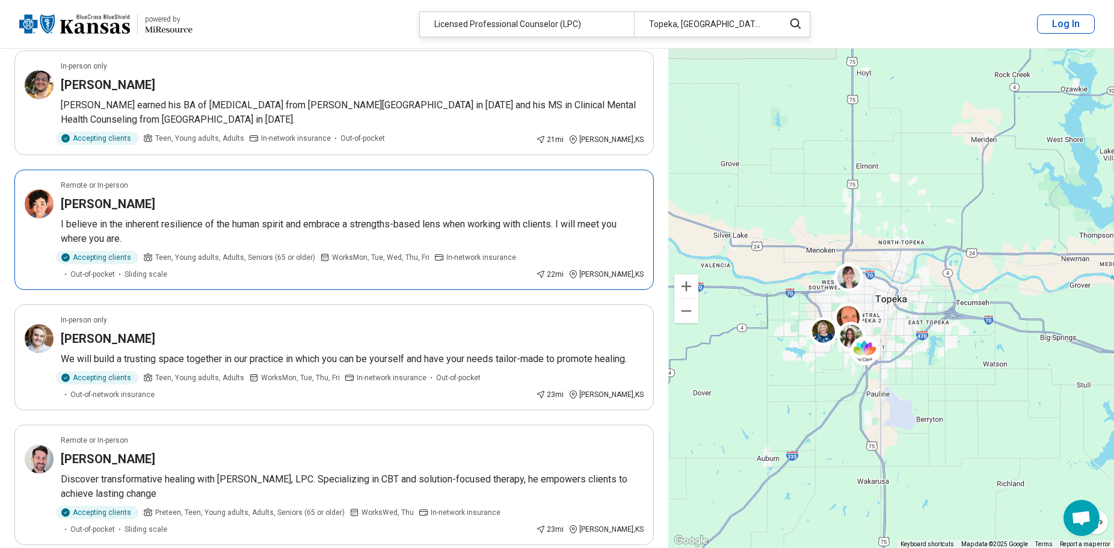
scroll to position [1624, 0]
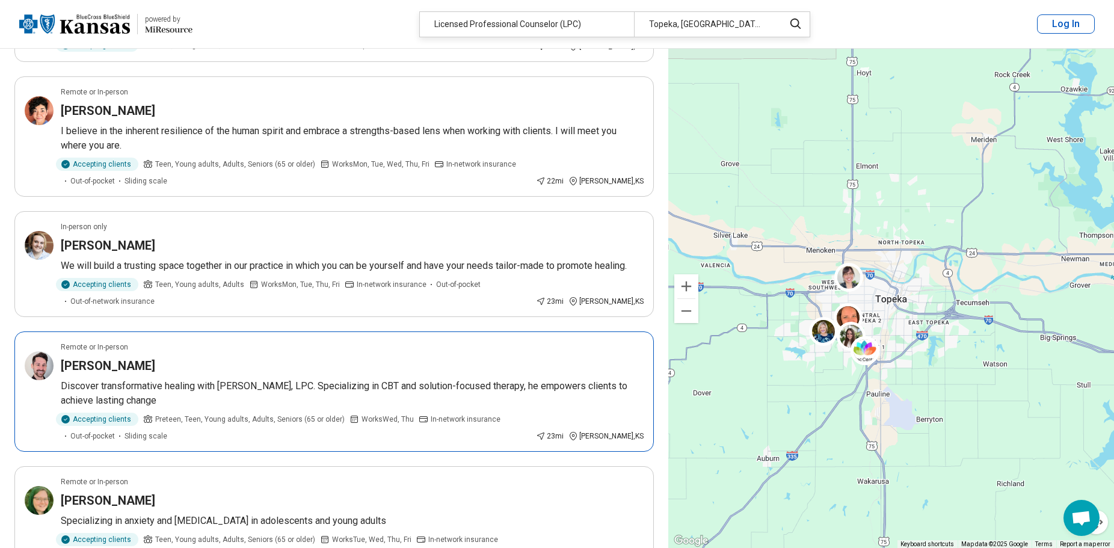
click at [260, 340] on article "Remote or In-person Justin Kaughman Discover transformative healing with Justin…" at bounding box center [333, 391] width 639 height 120
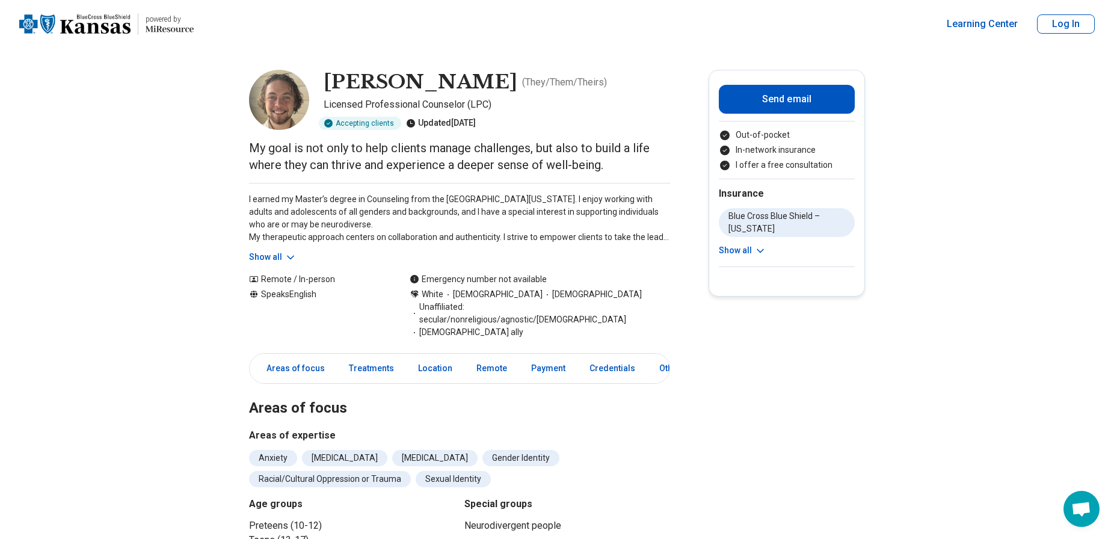
click at [261, 260] on button "Show all" at bounding box center [273, 257] width 48 height 13
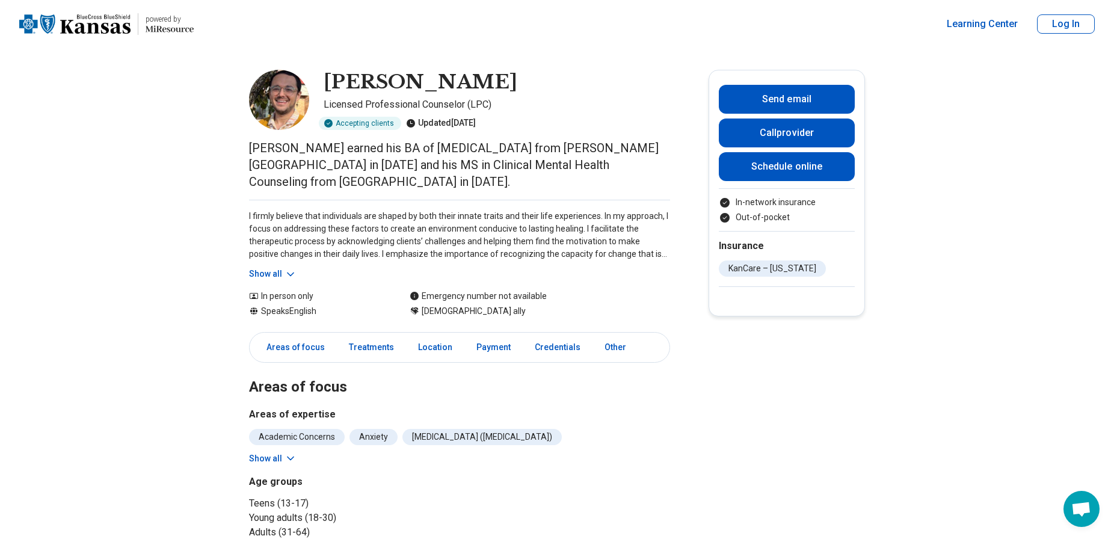
click at [257, 268] on button "Show all" at bounding box center [273, 274] width 48 height 13
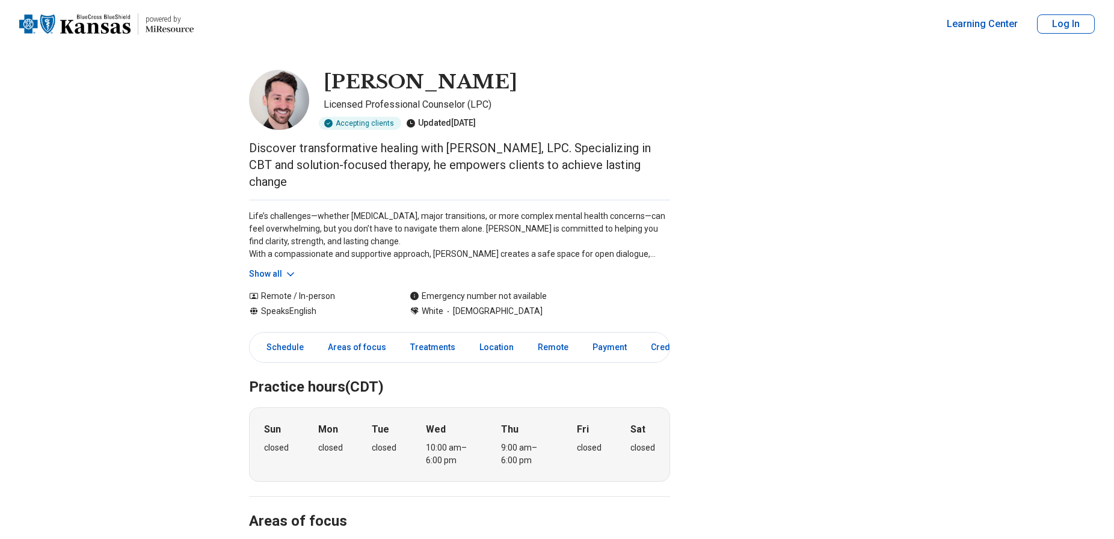
click at [275, 280] on button "Show all" at bounding box center [273, 274] width 48 height 13
click at [275, 272] on button "Show all" at bounding box center [273, 274] width 48 height 13
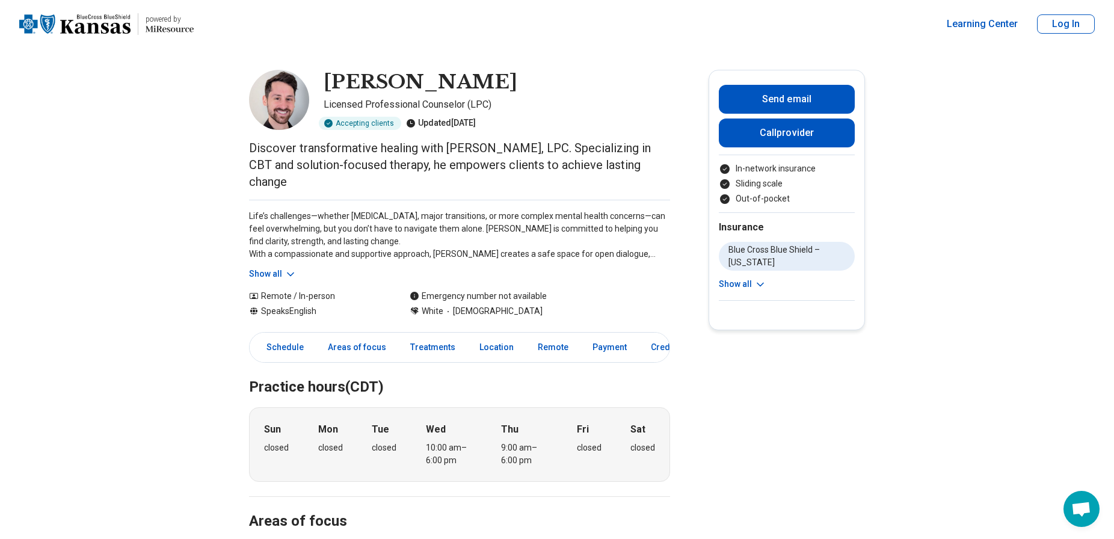
click at [289, 272] on icon at bounding box center [291, 274] width 12 height 12
